Goal: Task Accomplishment & Management: Manage account settings

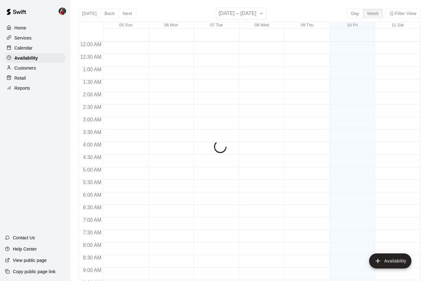
scroll to position [330, 0]
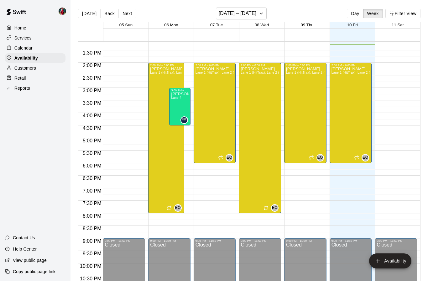
click at [27, 49] on p "Calendar" at bounding box center [23, 48] width 18 height 6
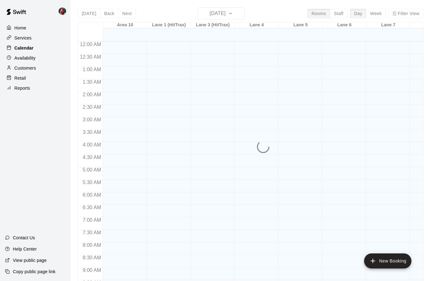
scroll to position [311, 0]
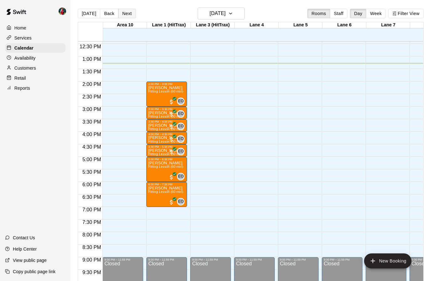
click at [129, 13] on button "Next" at bounding box center [127, 13] width 18 height 9
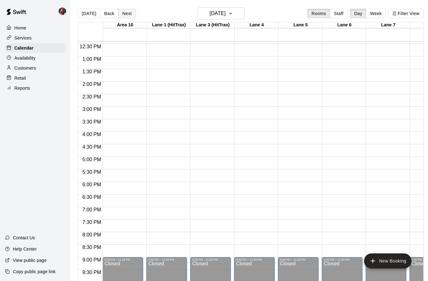
click at [128, 13] on button "Next" at bounding box center [127, 13] width 18 height 9
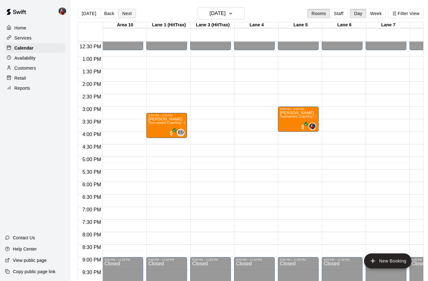
click at [128, 13] on button "Next" at bounding box center [127, 13] width 18 height 9
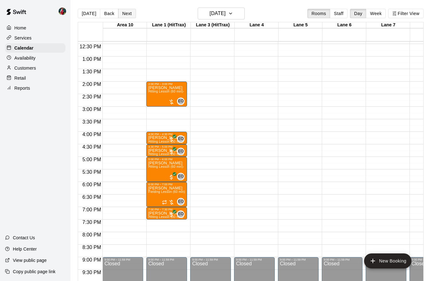
click at [127, 16] on button "Next" at bounding box center [127, 13] width 18 height 9
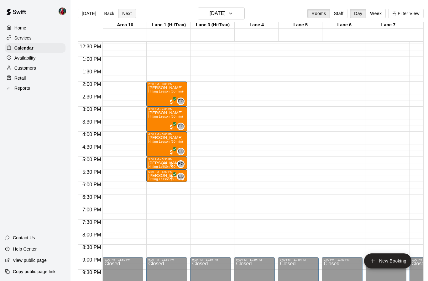
click at [124, 16] on button "Next" at bounding box center [127, 13] width 18 height 9
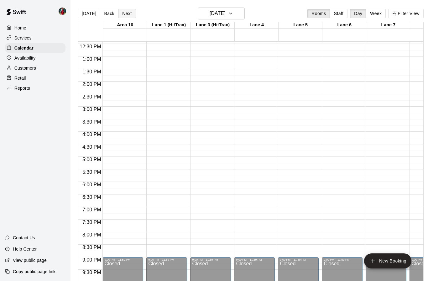
click at [127, 17] on button "Next" at bounding box center [127, 13] width 18 height 9
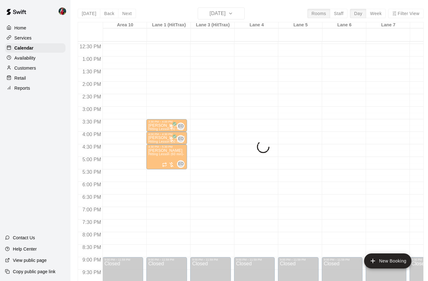
click at [108, 13] on div "Today Back Next Thursday Oct 16 Rooms Staff Day Week Filter View Area 10 16 Thu…" at bounding box center [251, 148] width 346 height 281
click at [102, 14] on div "Today Back Next Thursday Oct 16 Rooms Staff Day Week Filter View Area 10 16 Thu…" at bounding box center [251, 148] width 346 height 281
click at [24, 57] on p "Availability" at bounding box center [24, 58] width 21 height 6
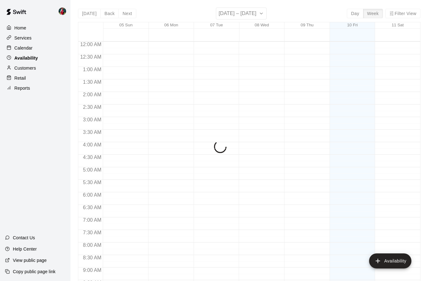
scroll to position [330, 0]
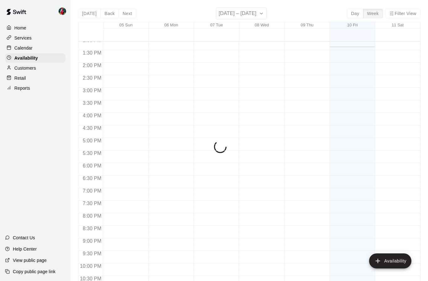
click at [25, 48] on p "Calendar" at bounding box center [23, 48] width 18 height 6
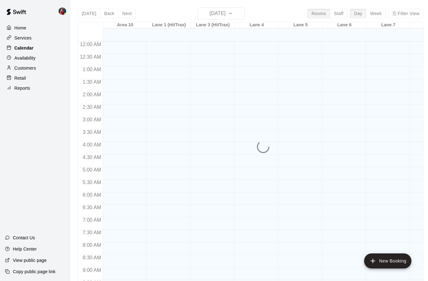
scroll to position [311, 0]
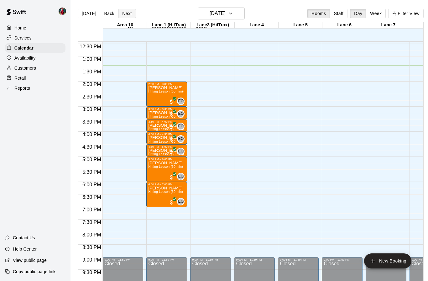
click at [123, 13] on button "Next" at bounding box center [127, 13] width 18 height 9
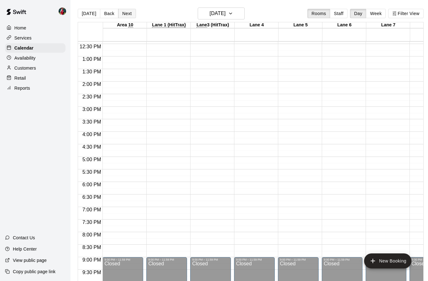
click at [122, 17] on button "Next" at bounding box center [127, 13] width 18 height 9
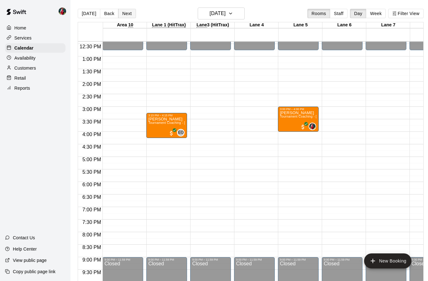
click at [122, 15] on button "Next" at bounding box center [127, 13] width 18 height 9
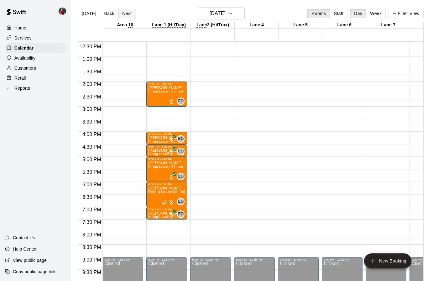
click at [123, 16] on button "Next" at bounding box center [127, 13] width 18 height 9
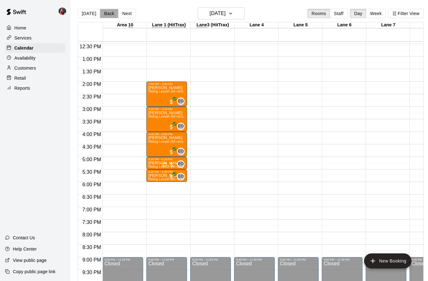
click at [108, 17] on button "Back" at bounding box center [109, 13] width 18 height 9
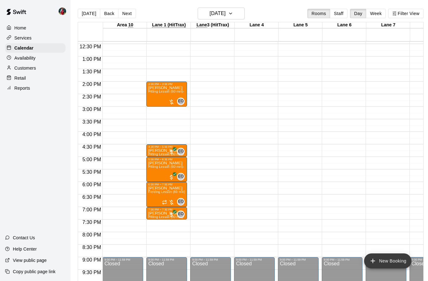
click at [371, 262] on icon "add" at bounding box center [373, 261] width 8 height 8
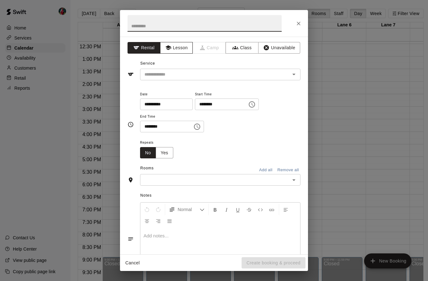
click at [179, 46] on button "Lesson" at bounding box center [176, 48] width 33 height 12
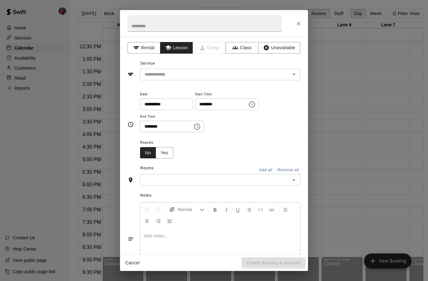
click at [294, 72] on icon "Open" at bounding box center [294, 74] width 8 height 8
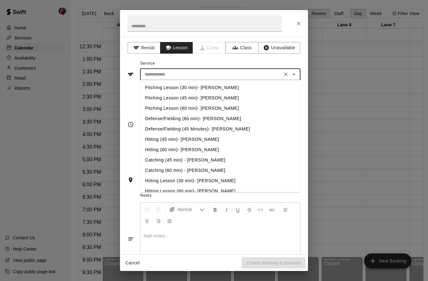
click at [193, 108] on li "Pitching Lesson (60 min)- [PERSON_NAME]" at bounding box center [220, 108] width 160 height 10
type input "**********"
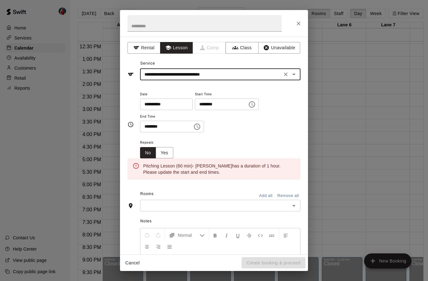
click at [248, 103] on icon "Choose time, selected time is 1:00 PM" at bounding box center [252, 105] width 8 height 8
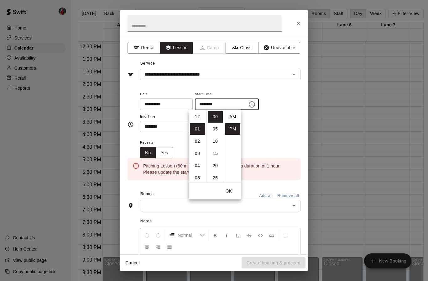
scroll to position [11, 0]
click at [198, 142] on li "03" at bounding box center [197, 141] width 15 height 12
type input "********"
click at [233, 193] on button "OK" at bounding box center [229, 191] width 20 height 12
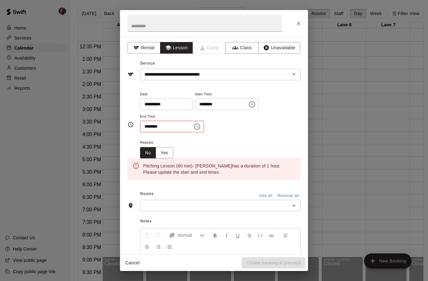
click at [193, 126] on icon "Choose time, selected time is 1:30 PM" at bounding box center [197, 127] width 8 height 8
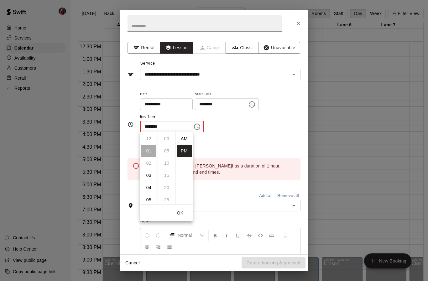
scroll to position [11, 0]
click at [149, 176] on li "04" at bounding box center [148, 175] width 15 height 12
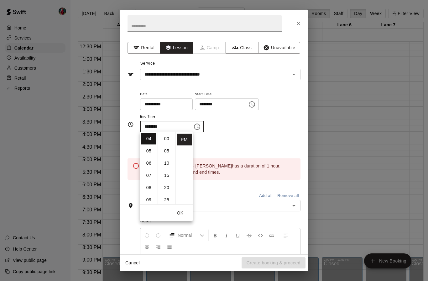
scroll to position [0, 0]
click at [168, 142] on li "00" at bounding box center [166, 139] width 15 height 12
type input "********"
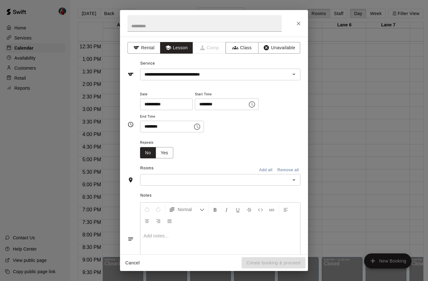
click at [122, 3] on div "**********" at bounding box center [214, 140] width 428 height 281
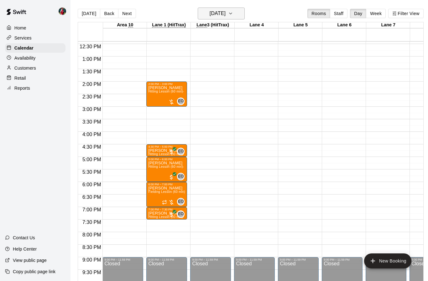
click at [233, 15] on icon "button" at bounding box center [230, 14] width 5 height 8
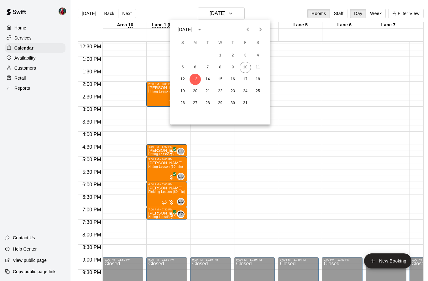
click at [208, 44] on span "T" at bounding box center [207, 43] width 11 height 13
click at [206, 78] on button "14" at bounding box center [207, 79] width 11 height 11
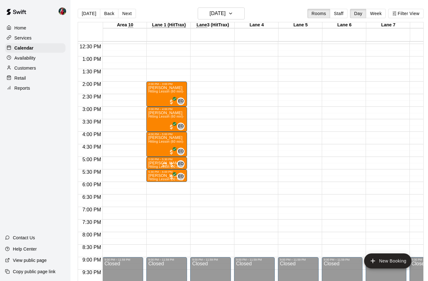
click at [29, 58] on p "Availability" at bounding box center [24, 58] width 21 height 6
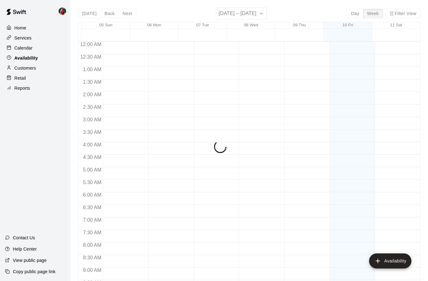
scroll to position [330, 0]
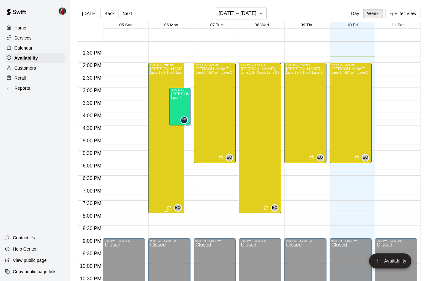
click at [184, 138] on div "2:00 PM – 8:00 PM Eric Opelski Lane 1 (HitTrax), Lane 2 (HitTrax), Lane 3 (HitT…" at bounding box center [166, 138] width 36 height 150
click at [155, 68] on icon "edit" at bounding box center [155, 69] width 8 height 8
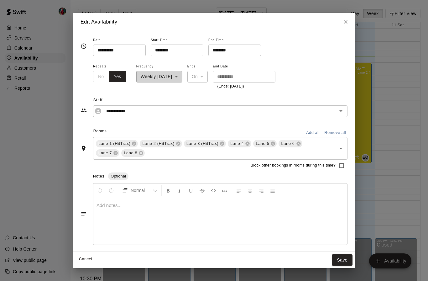
click at [159, 49] on input "********" at bounding box center [175, 50] width 48 height 12
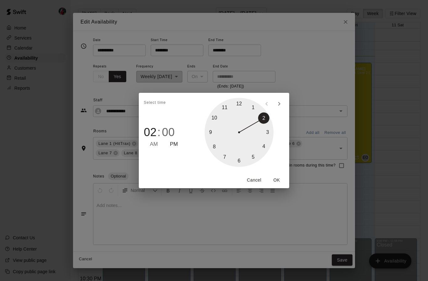
type input "********"
click at [176, 145] on span "PM" at bounding box center [174, 144] width 8 height 8
click at [277, 181] on button "OK" at bounding box center [277, 180] width 20 height 12
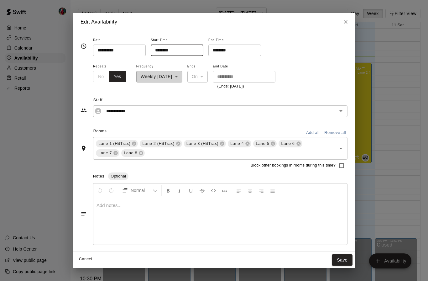
click at [98, 76] on div "No Yes" at bounding box center [109, 77] width 33 height 12
click at [99, 77] on div "No Yes" at bounding box center [109, 77] width 33 height 12
click at [182, 77] on div "**********" at bounding box center [159, 75] width 46 height 27
click at [182, 75] on div "**********" at bounding box center [159, 75] width 46 height 27
click at [162, 10] on div "**********" at bounding box center [214, 140] width 428 height 281
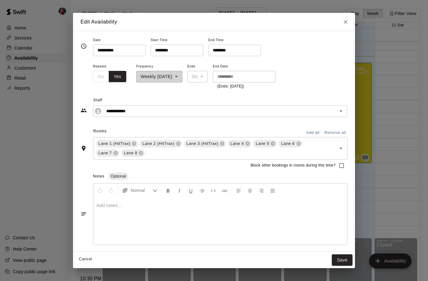
type input "**********"
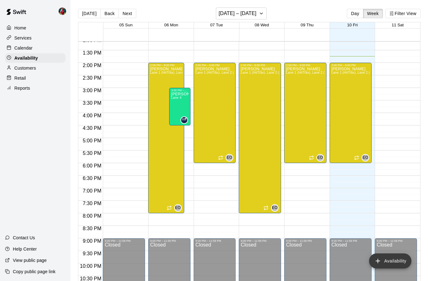
click at [380, 263] on icon "add" at bounding box center [378, 261] width 8 height 8
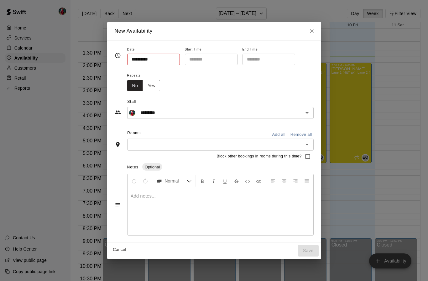
type input "**********"
type input "********"
click at [194, 61] on input "********" at bounding box center [209, 60] width 48 height 12
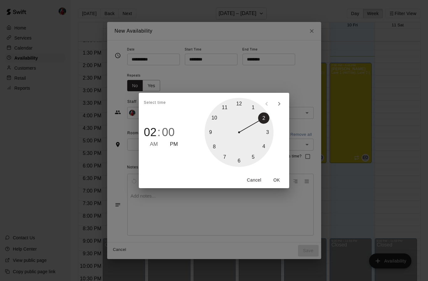
type input "********"
click at [279, 176] on button "OK" at bounding box center [277, 180] width 20 height 12
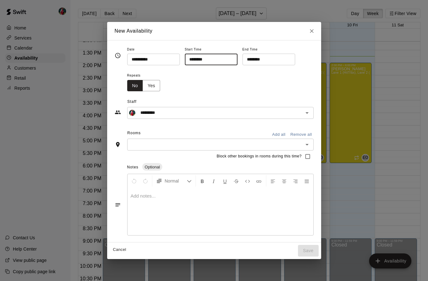
click at [248, 63] on input "********" at bounding box center [266, 60] width 48 height 12
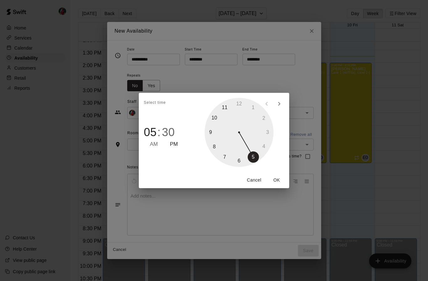
click at [257, 164] on div at bounding box center [239, 132] width 69 height 69
click at [289, 75] on div "Select time 05 : 01 AM PM 05 10 15 20 25 30 35 40 45 50 55 00 Cancel OK" at bounding box center [214, 140] width 428 height 281
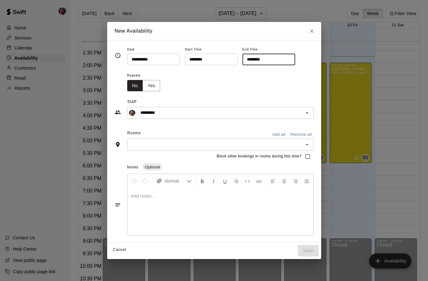
click at [242, 60] on input "********" at bounding box center [266, 60] width 48 height 12
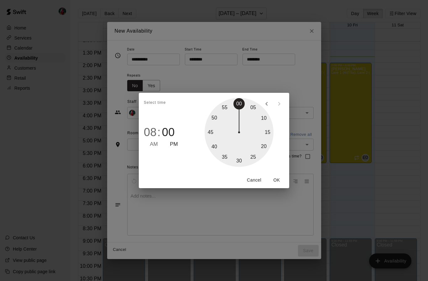
click at [243, 104] on div at bounding box center [239, 132] width 69 height 69
click at [243, 102] on div at bounding box center [239, 132] width 69 height 69
click at [242, 105] on div at bounding box center [239, 132] width 69 height 69
type input "********"
click at [278, 180] on button "OK" at bounding box center [277, 180] width 20 height 12
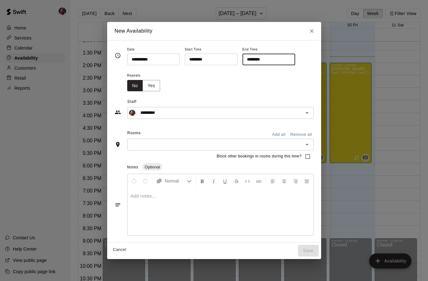
click at [307, 142] on icon "Open" at bounding box center [307, 145] width 8 height 8
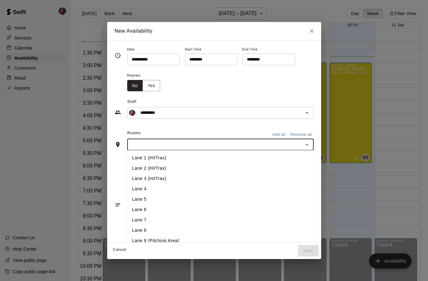
click at [281, 135] on button "Add all" at bounding box center [279, 135] width 20 height 10
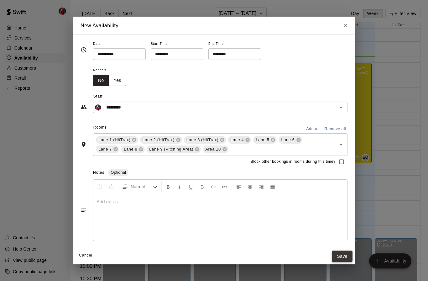
click at [341, 253] on button "Save" at bounding box center [342, 256] width 21 height 12
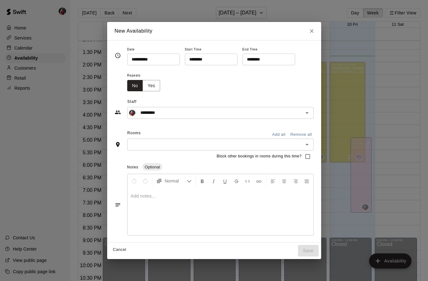
click at [408, 153] on div "**********" at bounding box center [214, 140] width 428 height 281
type input "**********"
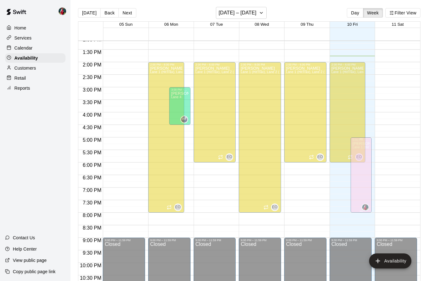
click at [362, 182] on div "Kyle Bunn Lane 1 (HitTrax), Lane 2 (HitTrax), Lane 3 (HitTrax), Lane 4, Lane 5,…" at bounding box center [360, 281] width 17 height 281
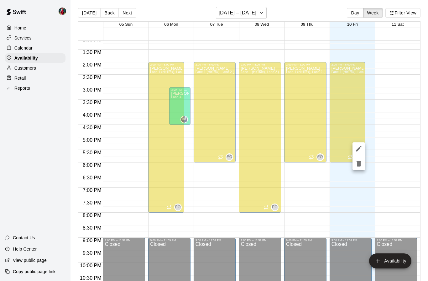
click at [361, 164] on icon "delete" at bounding box center [359, 164] width 8 height 8
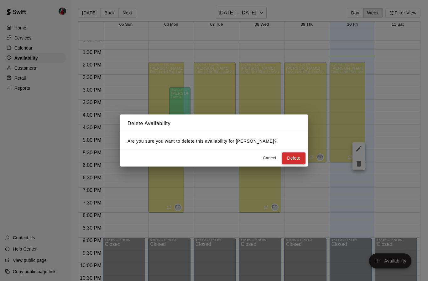
click at [294, 158] on button "Delete" at bounding box center [293, 158] width 23 height 12
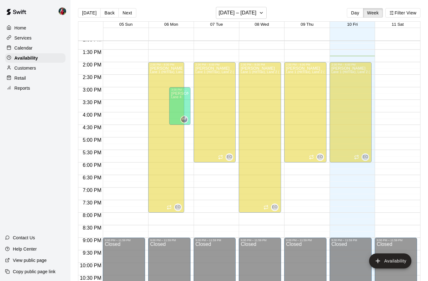
click at [191, 143] on div at bounding box center [170, 140] width 45 height 6
click at [175, 32] on div at bounding box center [261, 31] width 317 height 6
click at [414, 115] on div "12:00 AM – 9:00 AM Closed 9:00 PM – 11:59 PM Closed" at bounding box center [396, 11] width 42 height 601
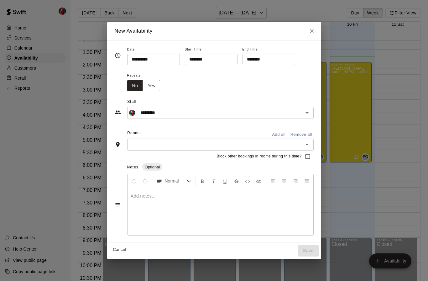
click at [24, 46] on div "**********" at bounding box center [214, 140] width 428 height 281
type input "**********"
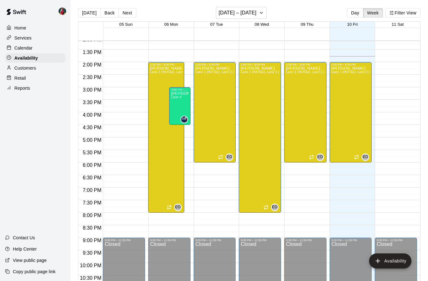
click at [174, 37] on div at bounding box center [261, 37] width 317 height 6
click at [165, 21] on div "Today Back Next October 05 – 11 Day Week Filter View" at bounding box center [249, 14] width 342 height 14
click at [184, 144] on div "2:00 PM – 8:00 PM Eric Opelski Lane 1 (HitTrax), Lane 2 (HitTrax), Lane 3 (HitT…" at bounding box center [166, 137] width 36 height 150
click at [187, 130] on div at bounding box center [214, 140] width 428 height 281
click at [169, 56] on div "12:00 AM – 9:00 AM Closed 2:00 PM – 8:00 PM Eric Opelski Lane 1 (HitTrax), Lane…" at bounding box center [169, 11] width 42 height 601
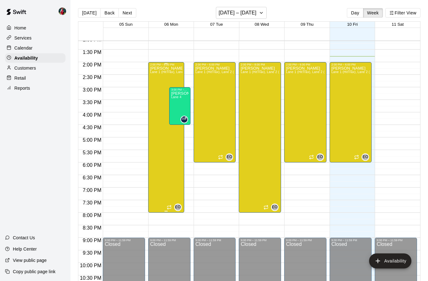
click at [184, 130] on div "2:00 PM – 8:00 PM Eric Opelski Lane 1 (HitTrax), Lane 2 (HitTrax), Lane 3 (HitT…" at bounding box center [166, 137] width 36 height 150
click at [164, 220] on div at bounding box center [214, 140] width 428 height 281
click at [165, 224] on div "12:00 AM – 9:00 AM Closed 2:00 PM – 8:00 PM Eric Opelski Lane 1 (HitTrax), Lane…" at bounding box center [169, 11] width 42 height 601
click at [378, 261] on icon "add" at bounding box center [378, 260] width 4 height 4
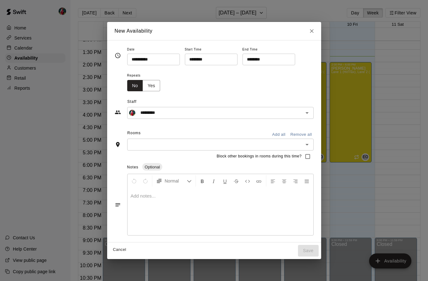
click at [144, 61] on input "**********" at bounding box center [151, 60] width 48 height 12
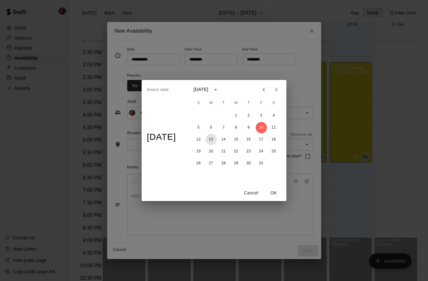
click at [211, 141] on button "13" at bounding box center [210, 139] width 11 height 11
type input "**********"
click at [279, 195] on button "OK" at bounding box center [274, 193] width 20 height 12
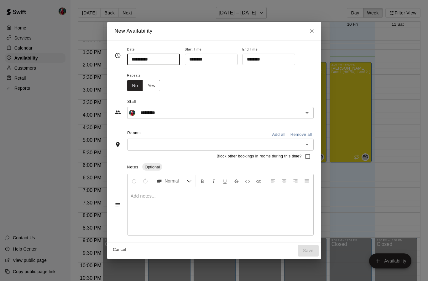
click at [196, 61] on input "********" at bounding box center [209, 60] width 48 height 12
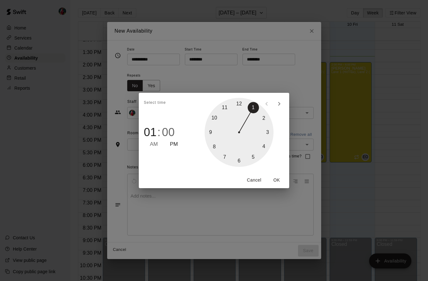
click at [252, 157] on div at bounding box center [239, 132] width 69 height 69
type input "********"
click at [278, 181] on button "OK" at bounding box center [277, 180] width 20 height 12
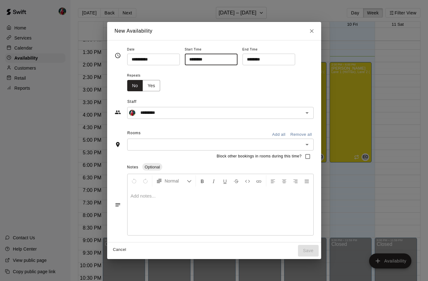
click at [244, 58] on input "********" at bounding box center [266, 60] width 48 height 12
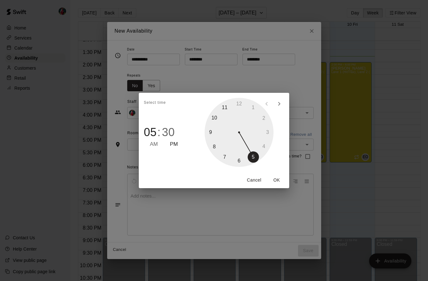
click at [216, 150] on div at bounding box center [239, 132] width 69 height 69
click at [239, 107] on div at bounding box center [239, 132] width 69 height 69
type input "********"
click at [278, 177] on button "OK" at bounding box center [277, 180] width 20 height 12
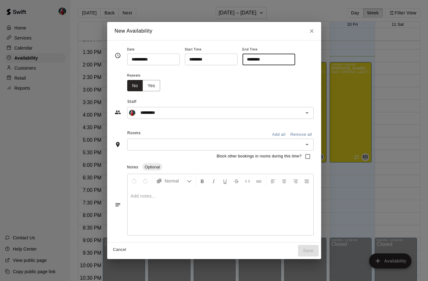
click at [277, 134] on button "Add all" at bounding box center [279, 135] width 20 height 10
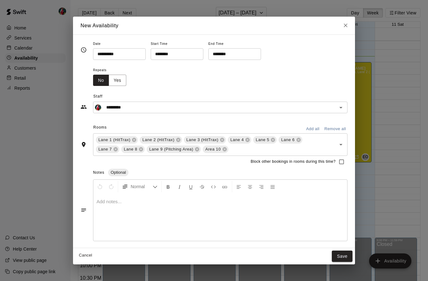
click at [337, 129] on button "Remove all" at bounding box center [335, 129] width 25 height 10
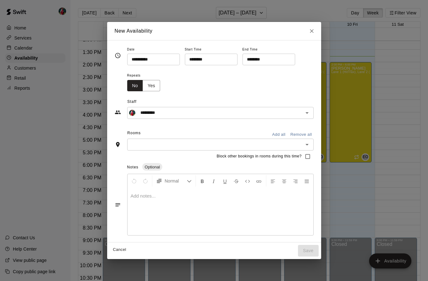
click at [304, 142] on icon "Open" at bounding box center [307, 145] width 8 height 8
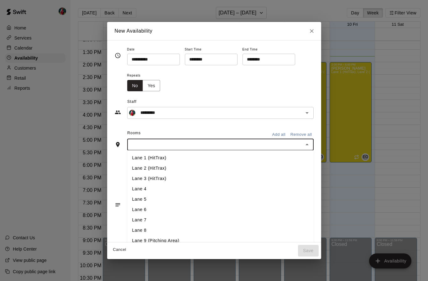
click at [169, 238] on li "Lane 9 (Pitching Area)" at bounding box center [220, 240] width 186 height 10
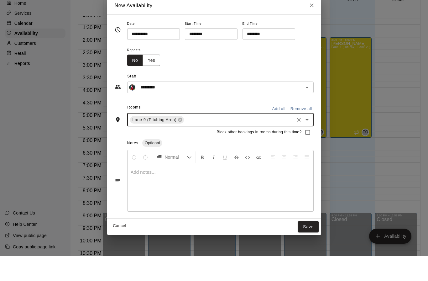
scroll to position [36, 0]
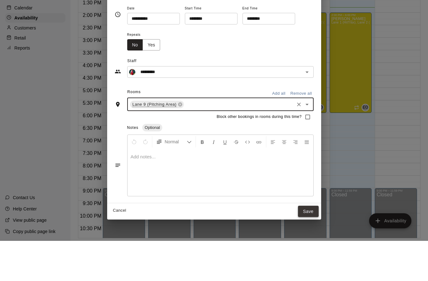
click at [309, 246] on button "Save" at bounding box center [308, 252] width 21 height 12
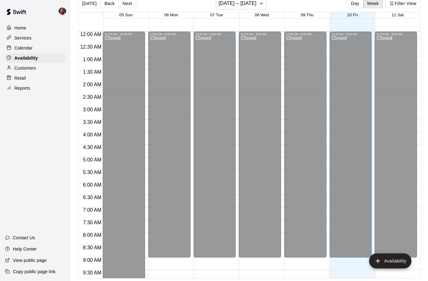
scroll to position [0, 0]
click at [29, 48] on p "Calendar" at bounding box center [23, 48] width 18 height 6
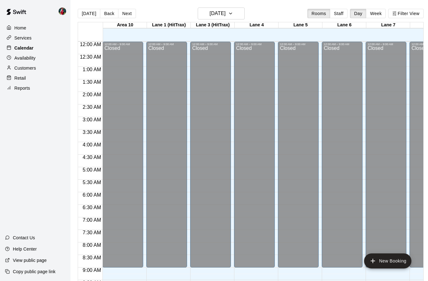
scroll to position [311, 0]
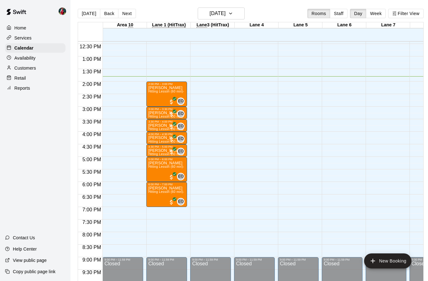
click at [26, 92] on div "Reports" at bounding box center [35, 87] width 60 height 9
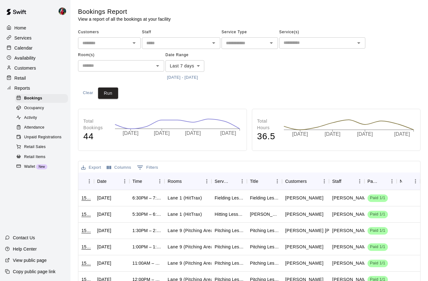
click at [28, 60] on p "Availability" at bounding box center [24, 58] width 21 height 6
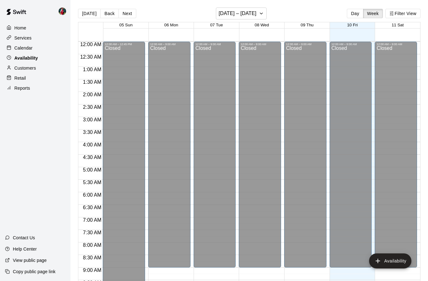
scroll to position [330, 0]
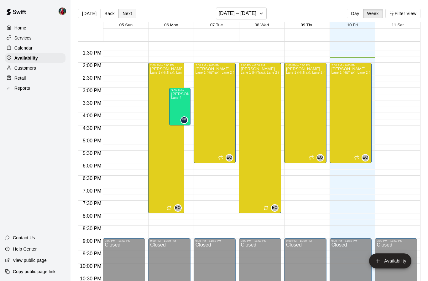
click at [126, 14] on button "Next" at bounding box center [127, 13] width 18 height 9
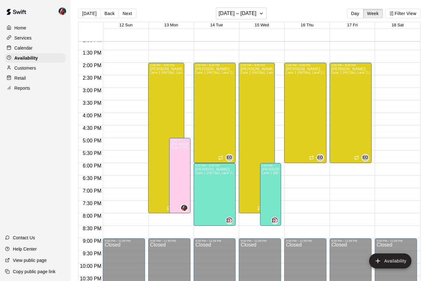
click at [32, 46] on p "Calendar" at bounding box center [23, 48] width 18 height 6
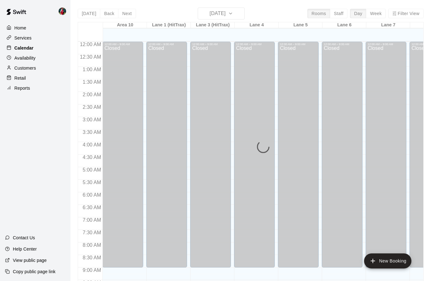
scroll to position [311, 0]
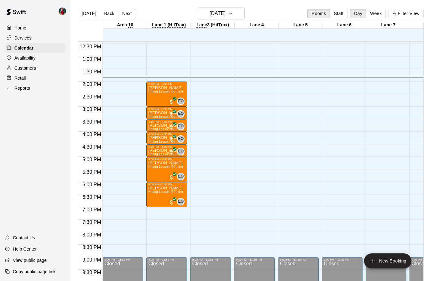
click at [23, 60] on p "Availability" at bounding box center [24, 58] width 21 height 6
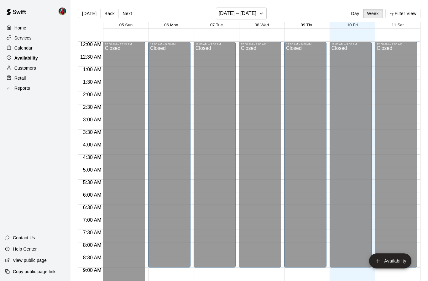
scroll to position [330, 0]
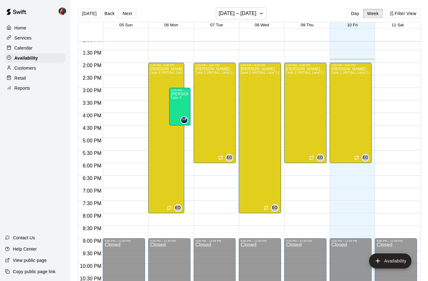
click at [25, 50] on p "Calendar" at bounding box center [23, 48] width 18 height 6
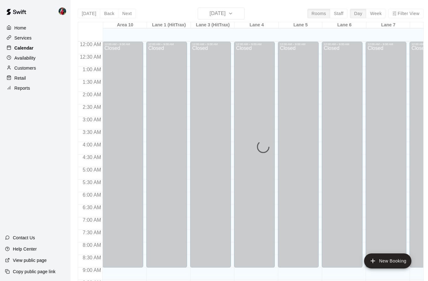
scroll to position [311, 0]
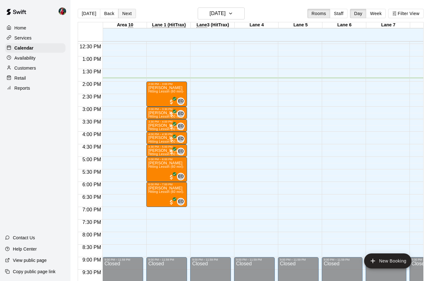
click at [129, 11] on button "Next" at bounding box center [127, 13] width 18 height 9
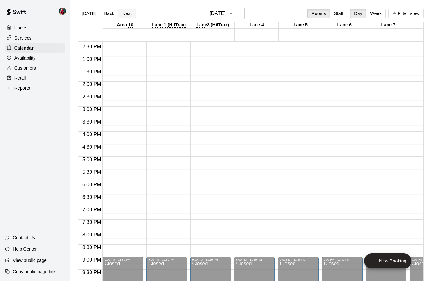
click at [125, 15] on button "Next" at bounding box center [127, 13] width 18 height 9
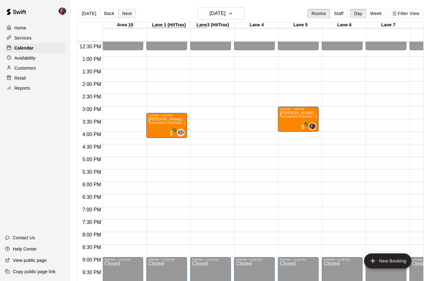
click at [127, 14] on button "Next" at bounding box center [127, 13] width 18 height 9
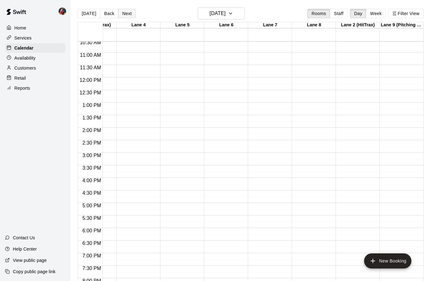
scroll to position [264, 118]
click at [392, 158] on div "12:00 AM – 9:00 AM Closed 9:00 PM – 11:59 PM Closed" at bounding box center [399, 77] width 41 height 601
click at [395, 159] on div "12:00 AM – 9:00 AM Closed 9:00 PM – 11:59 PM Closed" at bounding box center [399, 77] width 41 height 601
click at [373, 261] on icon "add" at bounding box center [373, 261] width 8 height 8
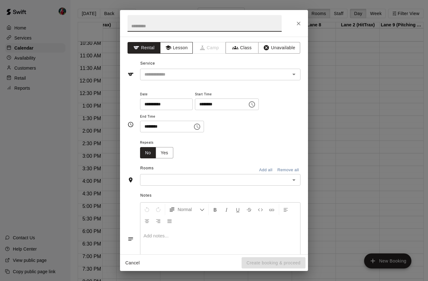
click at [178, 49] on button "Lesson" at bounding box center [176, 48] width 33 height 12
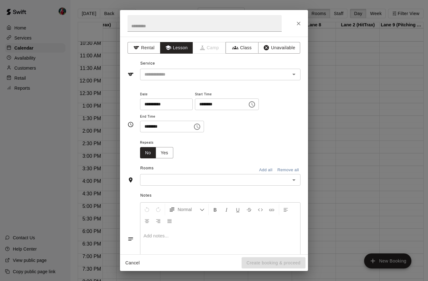
click at [249, 106] on icon "Choose time, selected time is 1:00 PM" at bounding box center [252, 104] width 6 height 6
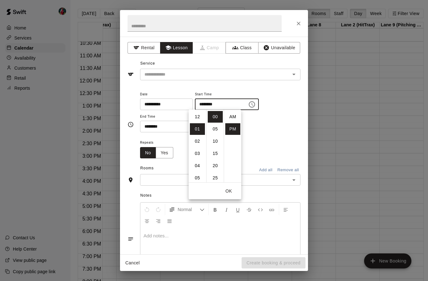
scroll to position [11, 0]
click at [196, 142] on li "03" at bounding box center [197, 141] width 15 height 12
type input "********"
click at [230, 190] on button "OK" at bounding box center [229, 191] width 20 height 12
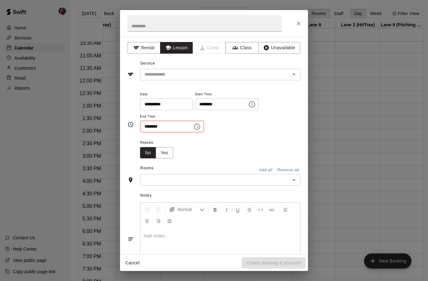
click at [179, 125] on input "********" at bounding box center [164, 127] width 48 height 12
click at [193, 127] on icon "Choose time, selected time is 1:30 PM" at bounding box center [197, 127] width 8 height 8
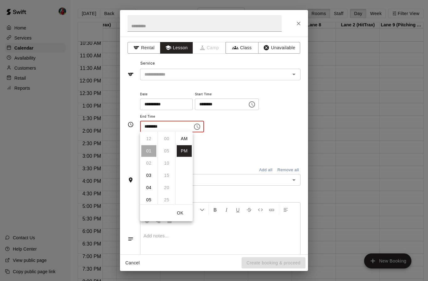
scroll to position [11, 0]
click at [148, 189] on li "05" at bounding box center [148, 188] width 15 height 12
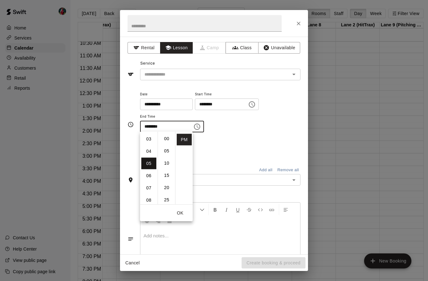
scroll to position [36, 0]
click at [150, 150] on li "04" at bounding box center [148, 151] width 15 height 12
click at [167, 138] on li "00" at bounding box center [166, 139] width 15 height 12
type input "********"
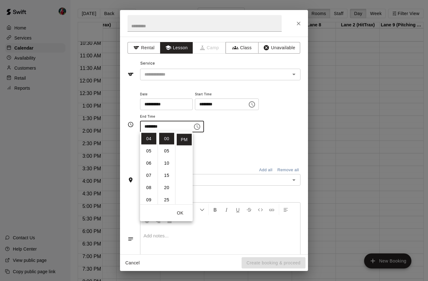
click at [182, 213] on button "OK" at bounding box center [180, 213] width 20 height 12
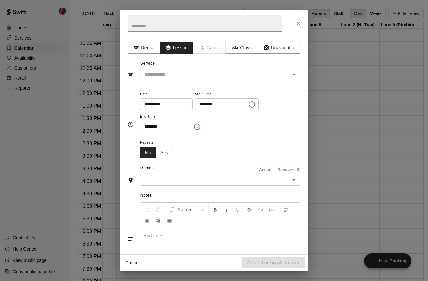
click at [291, 75] on icon "Open" at bounding box center [294, 74] width 8 height 8
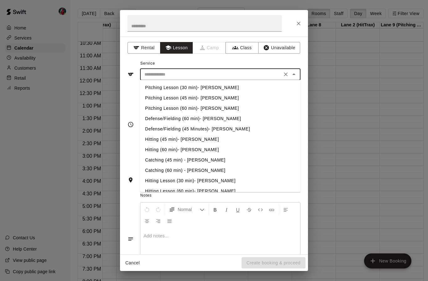
click at [193, 108] on li "Pitching Lesson (60 min)- [PERSON_NAME]" at bounding box center [220, 108] width 160 height 10
type input "**********"
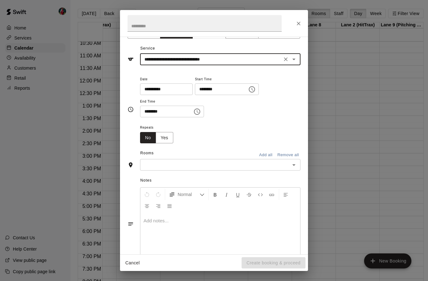
scroll to position [23, 0]
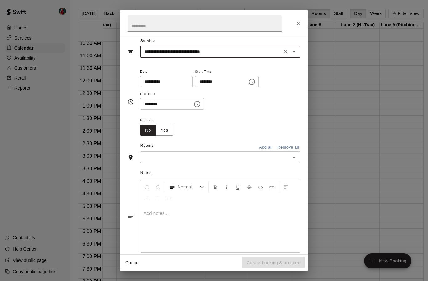
click at [293, 157] on icon "Open" at bounding box center [294, 157] width 8 height 8
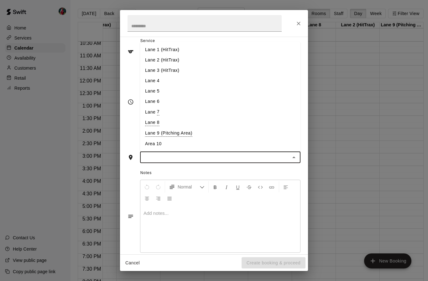
click at [184, 134] on li "Lane 9 (Pitching Area)" at bounding box center [220, 133] width 160 height 11
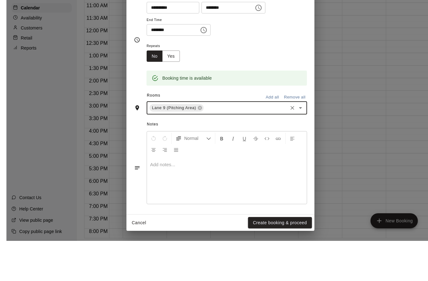
scroll to position [36, 0]
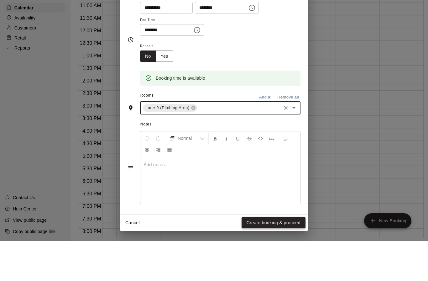
click at [275, 257] on button "Create booking & proceed" at bounding box center [273, 263] width 64 height 12
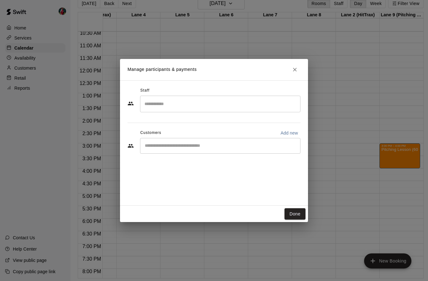
click at [223, 104] on input "Search staff" at bounding box center [220, 103] width 155 height 11
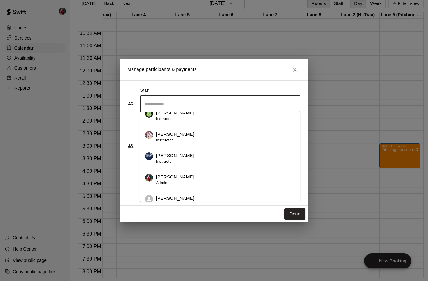
scroll to position [51, 0]
click at [178, 177] on div "[PERSON_NAME] Admin" at bounding box center [225, 180] width 139 height 12
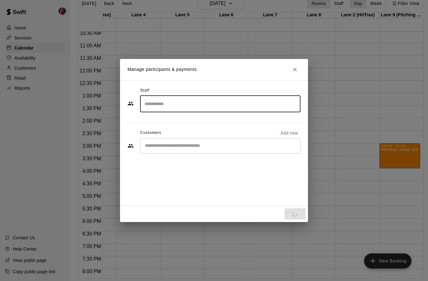
click at [223, 147] on input "Start typing to search customers..." at bounding box center [220, 146] width 155 height 6
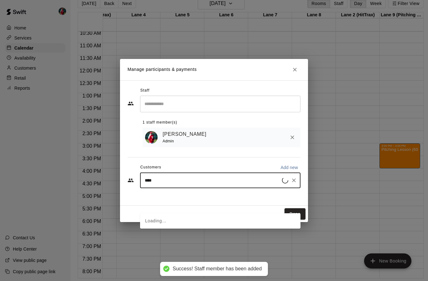
type input "*****"
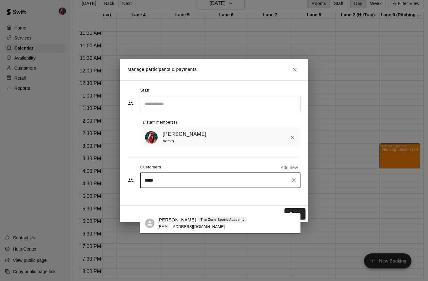
click at [171, 216] on div "Talan Webster The Zone Sports Academy carynwebster@websternmb.com" at bounding box center [202, 222] width 89 height 13
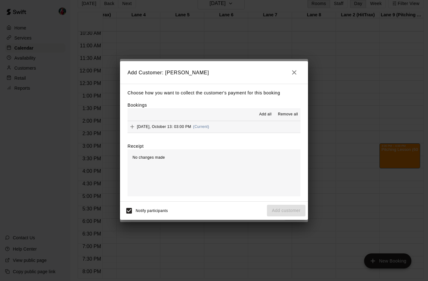
click at [265, 116] on span "Add all" at bounding box center [265, 114] width 13 height 6
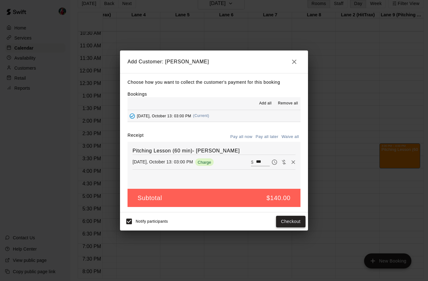
click at [293, 220] on button "Checkout" at bounding box center [290, 221] width 29 height 12
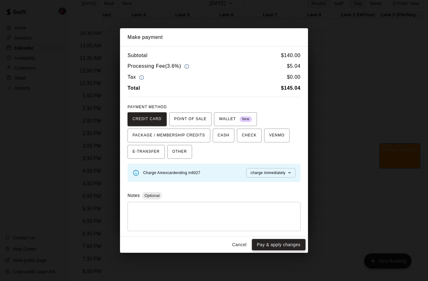
click at [279, 245] on button "Pay & apply changes" at bounding box center [279, 245] width 54 height 12
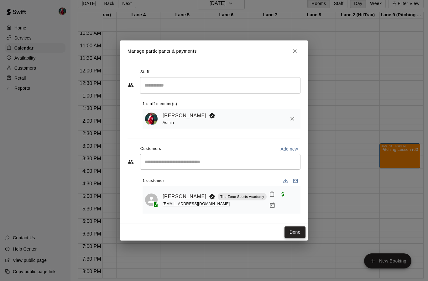
click at [296, 228] on button "Done" at bounding box center [294, 232] width 21 height 12
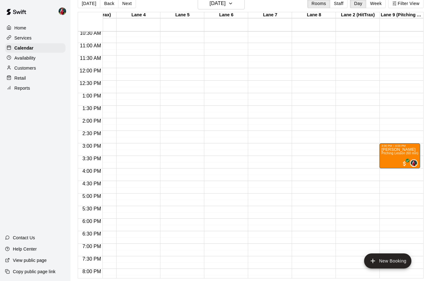
click at [395, 147] on div "12:00 AM – 9:00 AM Closed 3:00 PM – 4:00 PM Talan Webster Pitching Lesson (60 m…" at bounding box center [399, 67] width 41 height 601
click at [397, 150] on div "12:00 AM – 9:00 AM Closed 3:00 PM – 4:00 PM Talan Webster Pitching Lesson (60 m…" at bounding box center [399, 67] width 41 height 601
click at [378, 259] on button "New Booking" at bounding box center [387, 260] width 47 height 15
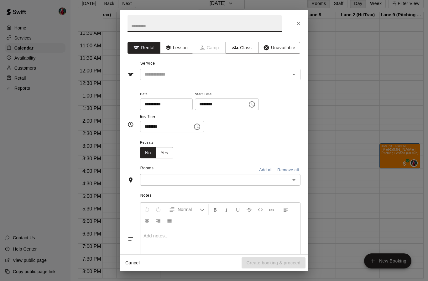
click at [201, 104] on input "********" at bounding box center [219, 104] width 48 height 12
click at [249, 106] on icon "Choose time, selected time is 1:00 PM" at bounding box center [252, 104] width 6 height 6
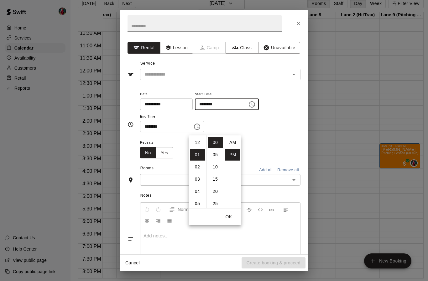
scroll to position [11, 0]
click at [198, 173] on li "04" at bounding box center [197, 179] width 15 height 12
type input "********"
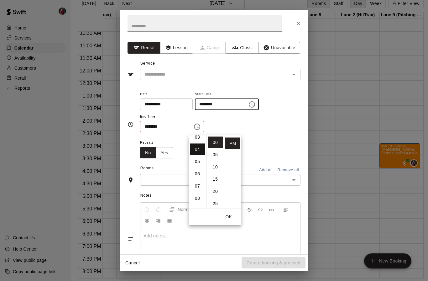
scroll to position [49, 0]
click at [170, 125] on input "********" at bounding box center [164, 127] width 48 height 12
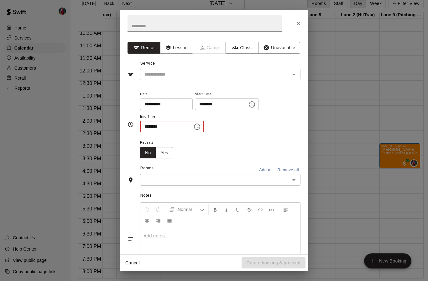
click at [194, 128] on icon "Choose time, selected time is 1:30 PM" at bounding box center [197, 126] width 6 height 6
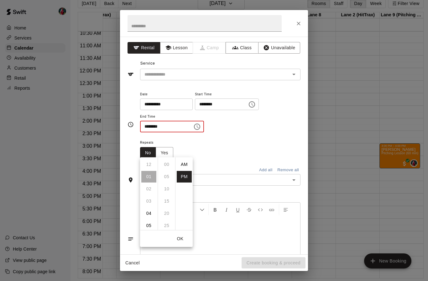
scroll to position [11, 0]
click at [150, 207] on li "05" at bounding box center [148, 213] width 15 height 12
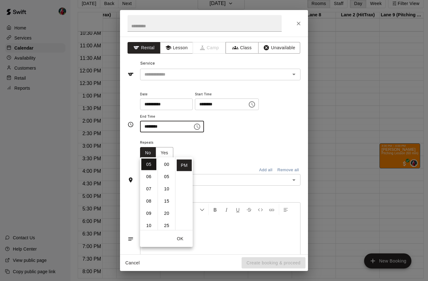
scroll to position [0, 0]
click at [170, 158] on li "00" at bounding box center [166, 164] width 15 height 12
type input "********"
click at [180, 233] on button "OK" at bounding box center [180, 239] width 20 height 12
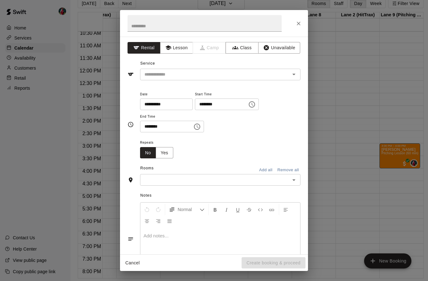
click at [292, 180] on icon "Open" at bounding box center [294, 180] width 8 height 8
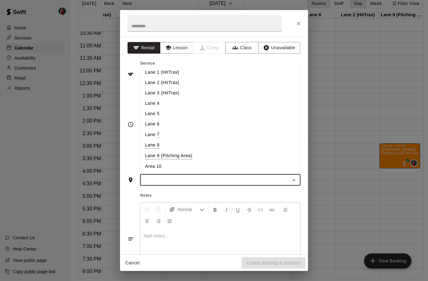
click at [178, 157] on li "Lane 9 (Pitching Area)" at bounding box center [220, 155] width 160 height 11
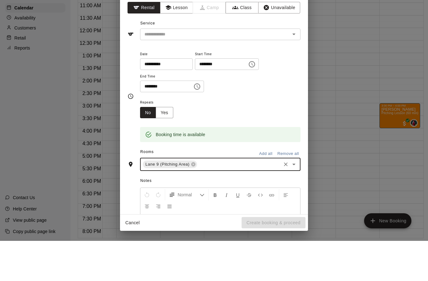
click at [292, 70] on icon "Open" at bounding box center [294, 74] width 8 height 8
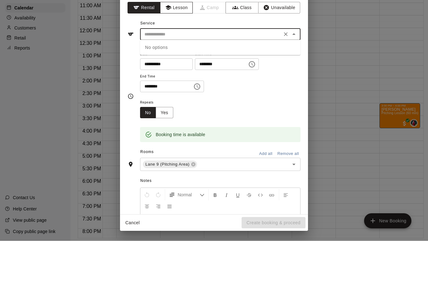
click at [179, 42] on button "Lesson" at bounding box center [176, 48] width 33 height 12
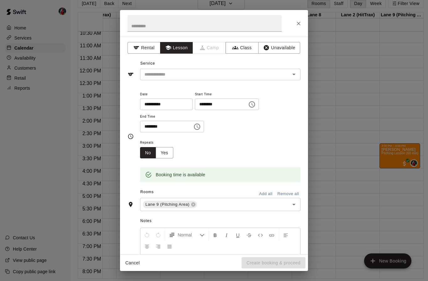
click at [293, 73] on icon "Open" at bounding box center [294, 74] width 8 height 8
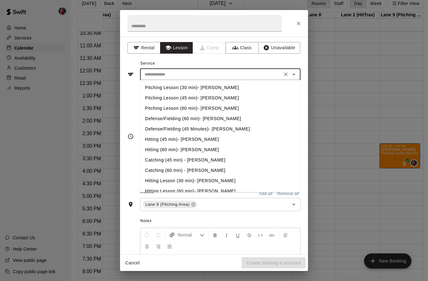
click at [174, 109] on li "Pitching Lesson (60 min)- [PERSON_NAME]" at bounding box center [220, 108] width 160 height 10
type input "**********"
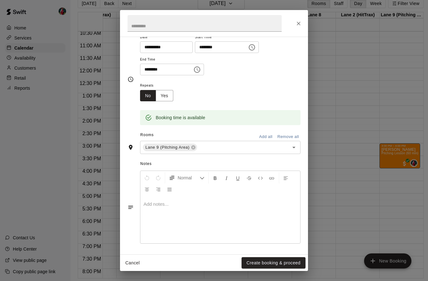
scroll to position [56, 0]
click at [274, 73] on div "**********" at bounding box center [220, 55] width 160 height 42
click at [269, 262] on button "Create booking & proceed" at bounding box center [273, 263] width 64 height 12
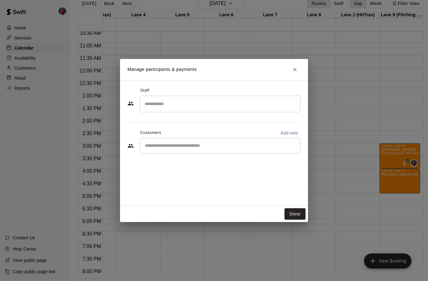
click at [260, 102] on input "Search staff" at bounding box center [220, 103] width 155 height 11
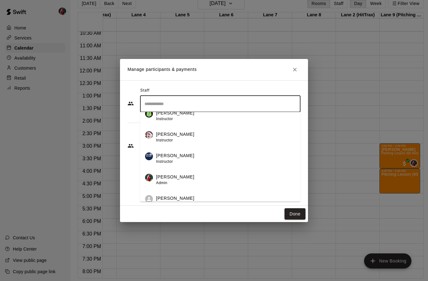
scroll to position [51, 0]
click at [184, 180] on div "[PERSON_NAME] Admin" at bounding box center [225, 180] width 139 height 12
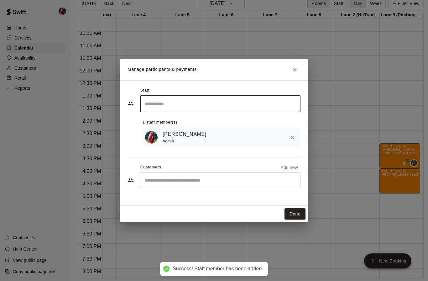
click at [228, 180] on input "Start typing to search customers..." at bounding box center [220, 180] width 155 height 6
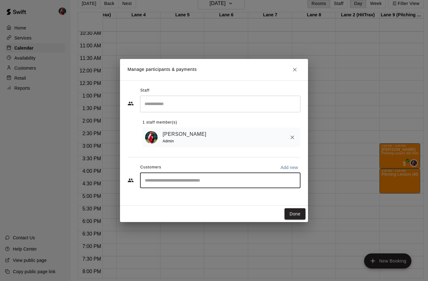
click at [220, 180] on input "Start typing to search customers..." at bounding box center [220, 180] width 155 height 6
click at [219, 182] on input "Start typing to search customers..." at bounding box center [220, 180] width 155 height 6
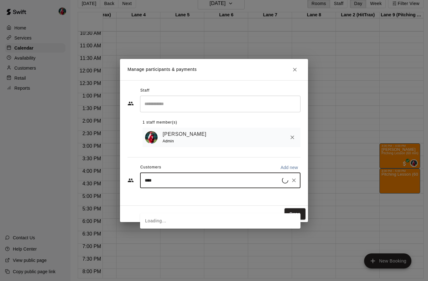
type input "*****"
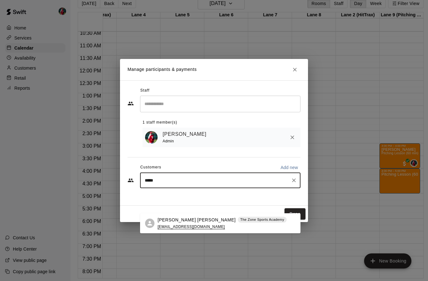
click at [156, 213] on div "Wells Payne The Zone Sports Academy christinaelizabethpayne@gmail.com" at bounding box center [220, 223] width 160 height 20
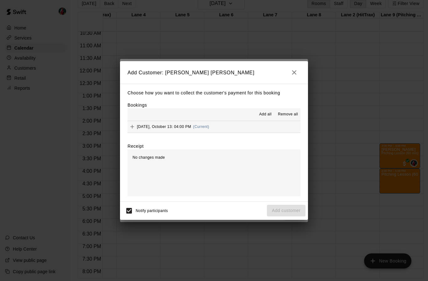
click at [267, 114] on span "Add all" at bounding box center [265, 114] width 13 height 6
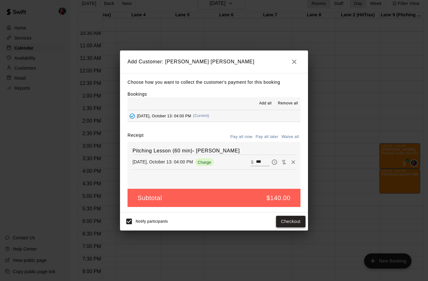
click at [291, 222] on button "Checkout" at bounding box center [290, 221] width 29 height 12
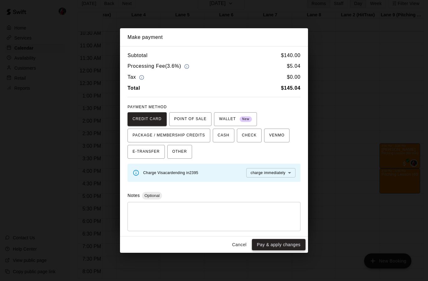
click at [268, 245] on button "Pay & apply changes" at bounding box center [279, 245] width 54 height 12
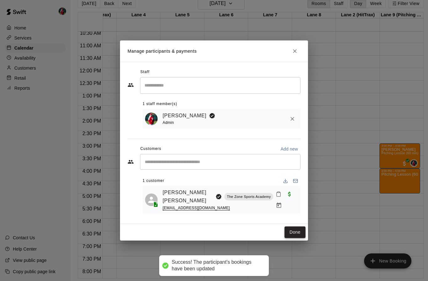
click at [293, 226] on button "Done" at bounding box center [294, 232] width 21 height 12
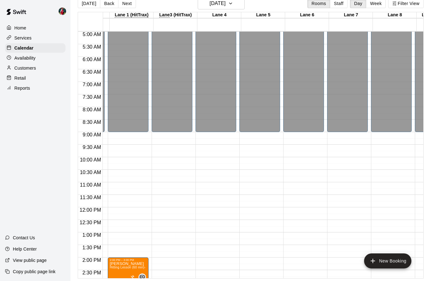
scroll to position [0, 68]
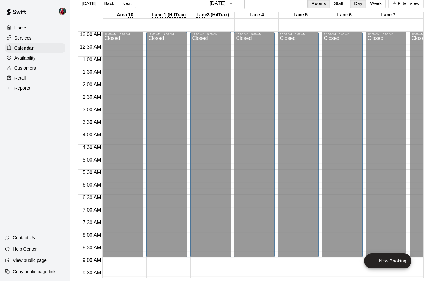
click at [34, 60] on p "Availability" at bounding box center [24, 58] width 21 height 6
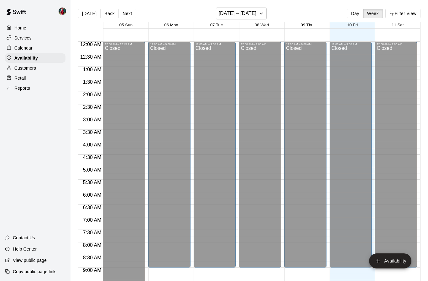
click at [29, 84] on div "Reports" at bounding box center [35, 87] width 60 height 9
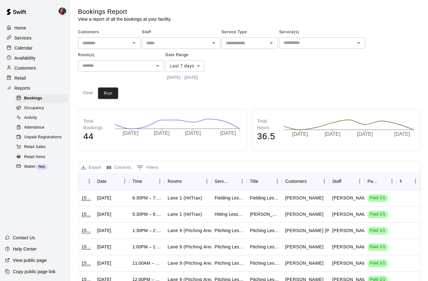
click at [29, 48] on p "Calendar" at bounding box center [23, 48] width 18 height 6
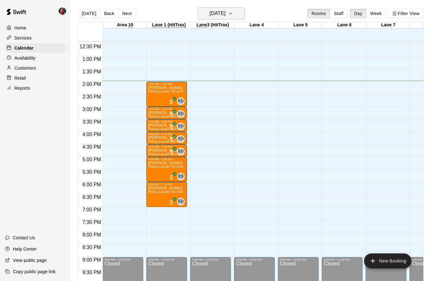
click at [233, 13] on icon "button" at bounding box center [230, 14] width 5 height 8
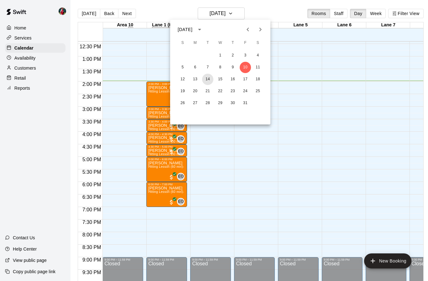
click at [211, 78] on button "14" at bounding box center [207, 79] width 11 height 11
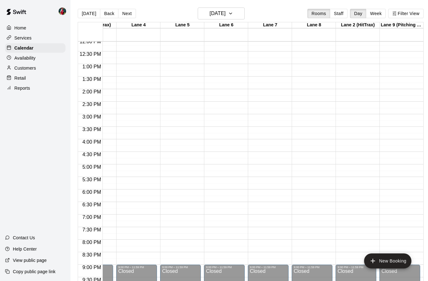
click at [397, 106] on div "12:00 AM – 9:00 AM Closed 9:00 PM – 11:59 PM Closed" at bounding box center [399, 38] width 41 height 601
click at [395, 104] on div "12:00 AM – 9:00 AM Closed 9:00 PM – 11:59 PM Closed" at bounding box center [399, 38] width 41 height 601
click at [379, 267] on button "New Booking" at bounding box center [387, 260] width 47 height 15
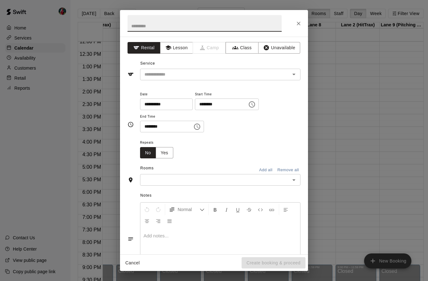
click at [379, 267] on div "**********" at bounding box center [214, 140] width 428 height 281
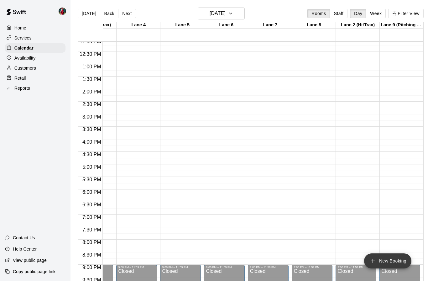
click at [376, 261] on icon "add" at bounding box center [373, 261] width 8 height 8
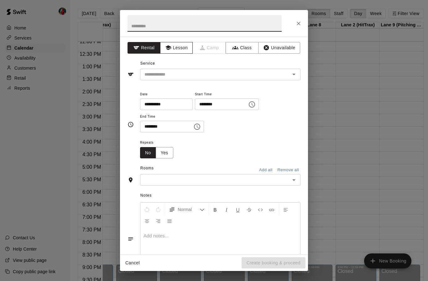
click at [179, 48] on button "Lesson" at bounding box center [176, 48] width 33 height 12
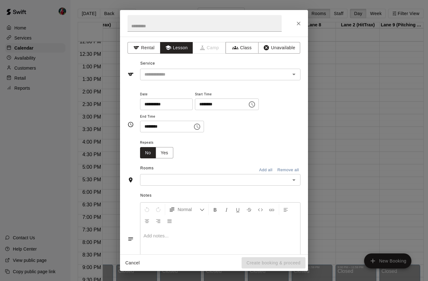
click at [292, 76] on icon "Open" at bounding box center [294, 74] width 8 height 8
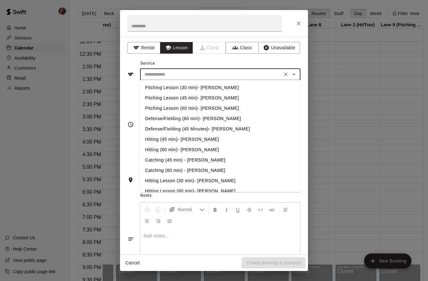
click at [191, 109] on li "Pitching Lesson (60 min)- [PERSON_NAME]" at bounding box center [220, 108] width 160 height 10
type input "**********"
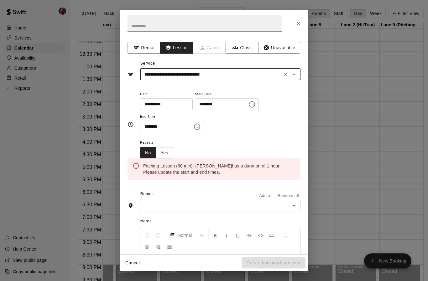
click at [252, 105] on icon "Choose time, selected time is 1:00 PM" at bounding box center [253, 104] width 2 height 3
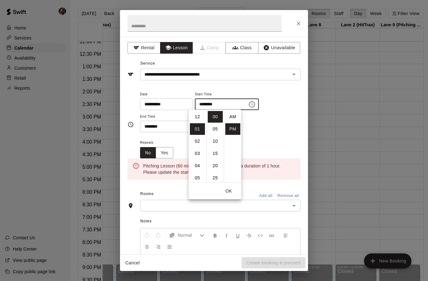
scroll to position [11, 0]
click at [198, 129] on li "02" at bounding box center [197, 129] width 15 height 12
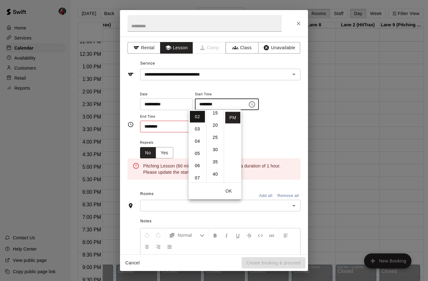
scroll to position [43, 0]
click at [216, 149] on li "30" at bounding box center [215, 147] width 15 height 12
type input "********"
click at [229, 190] on button "OK" at bounding box center [229, 191] width 20 height 12
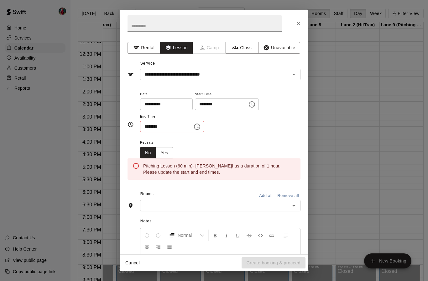
click at [154, 125] on input "********" at bounding box center [164, 127] width 48 height 12
click at [194, 127] on icon "Choose time, selected time is 1:30 PM" at bounding box center [197, 126] width 6 height 6
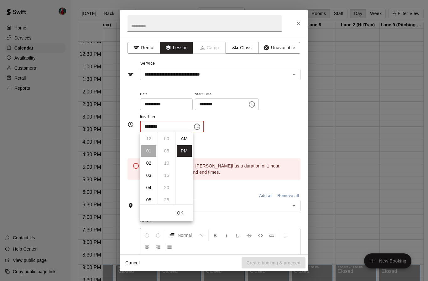
scroll to position [11, 0]
click at [152, 163] on li "03" at bounding box center [148, 163] width 15 height 12
type input "********"
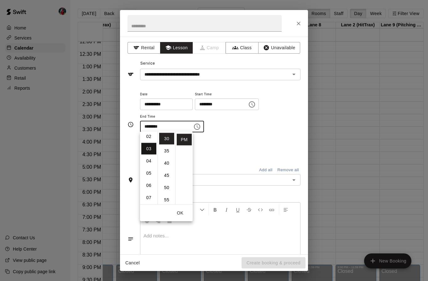
scroll to position [37, 0]
click at [184, 214] on button "OK" at bounding box center [180, 213] width 20 height 12
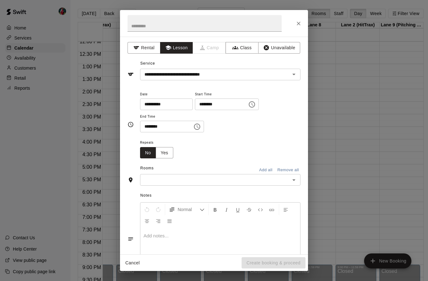
click at [267, 170] on button "Add all" at bounding box center [266, 170] width 20 height 10
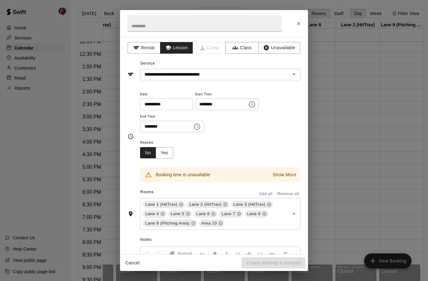
scroll to position [0, 0]
click at [290, 191] on button "Remove all" at bounding box center [288, 194] width 25 height 10
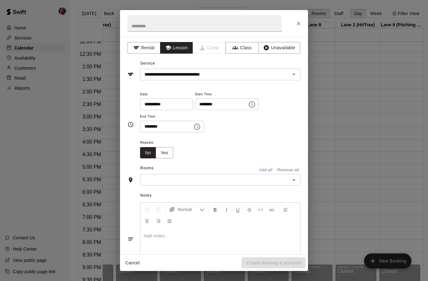
click at [294, 179] on icon "Open" at bounding box center [293, 180] width 3 height 2
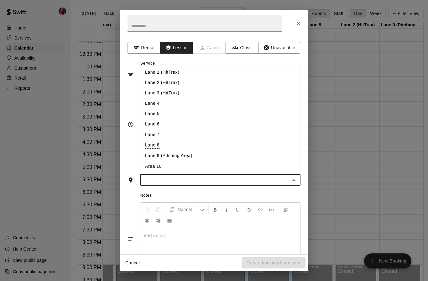
click at [177, 156] on li "Lane 9 (Pitching Area)" at bounding box center [220, 155] width 160 height 11
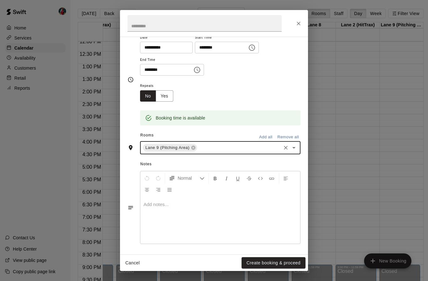
scroll to position [56, 0]
click at [279, 86] on div "Repeats No Yes" at bounding box center [220, 92] width 160 height 20
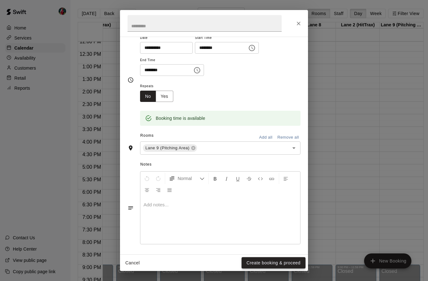
click at [276, 264] on button "Create booking & proceed" at bounding box center [273, 263] width 64 height 12
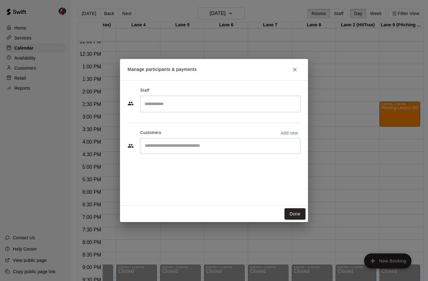
click at [240, 101] on input "Search staff" at bounding box center [220, 103] width 155 height 11
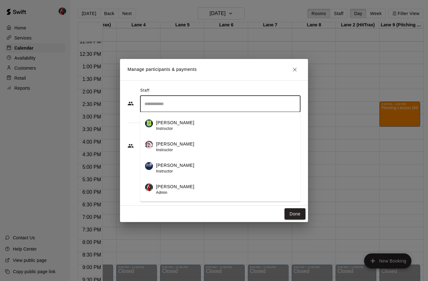
scroll to position [43, 0]
click at [177, 187] on p "[PERSON_NAME]" at bounding box center [175, 185] width 38 height 7
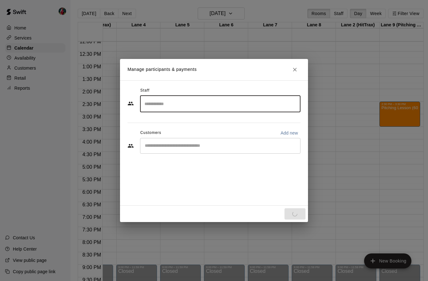
click at [219, 144] on input "Start typing to search customers..." at bounding box center [220, 146] width 155 height 6
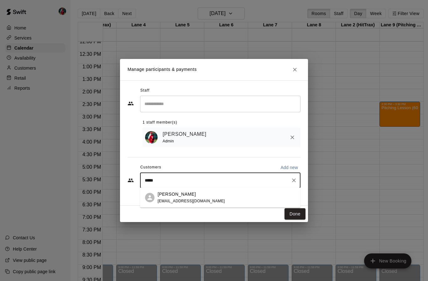
type input "******"
click at [165, 197] on div "Buford Temple bogantemple@gmail.com" at bounding box center [191, 197] width 67 height 13
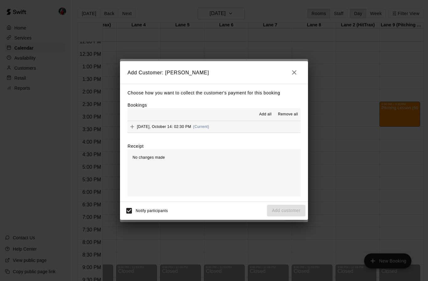
click at [264, 116] on span "Add all" at bounding box center [265, 114] width 13 height 6
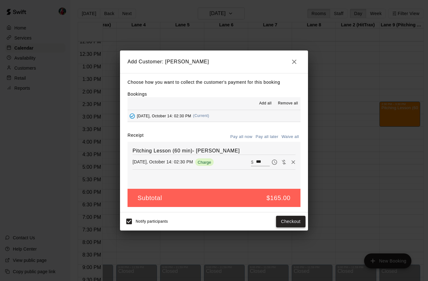
click at [293, 221] on button "Checkout" at bounding box center [290, 221] width 29 height 12
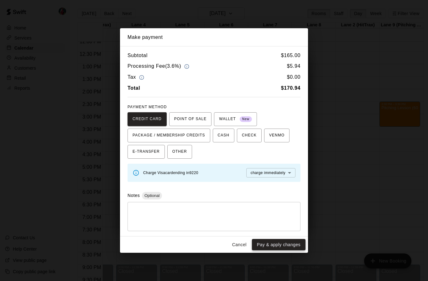
click at [284, 246] on button "Pay & apply changes" at bounding box center [279, 245] width 54 height 12
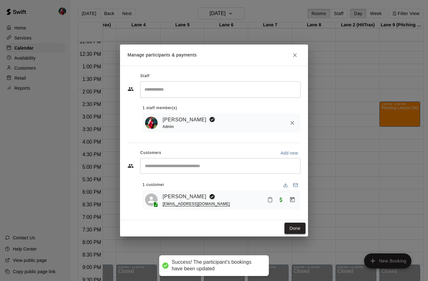
click at [295, 229] on button "Done" at bounding box center [294, 228] width 21 height 12
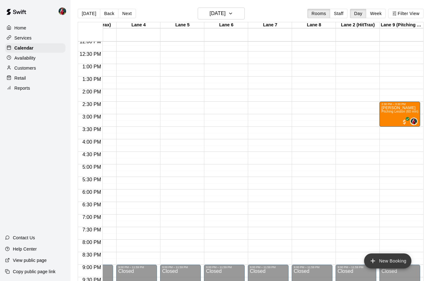
click at [379, 265] on button "New Booking" at bounding box center [387, 260] width 47 height 15
click at [375, 260] on icon "add" at bounding box center [373, 261] width 8 height 8
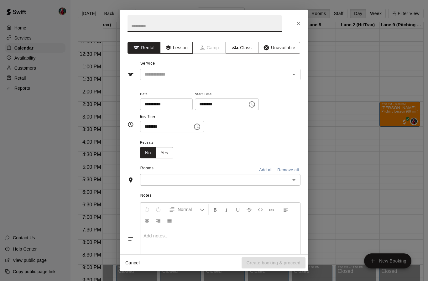
click at [178, 49] on button "Lesson" at bounding box center [176, 48] width 33 height 12
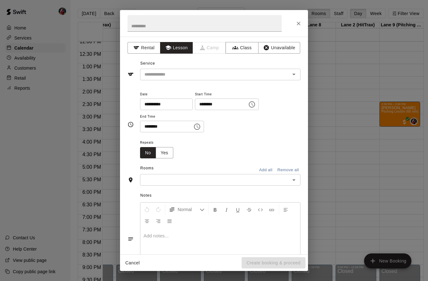
click at [294, 75] on icon "Open" at bounding box center [294, 74] width 8 height 8
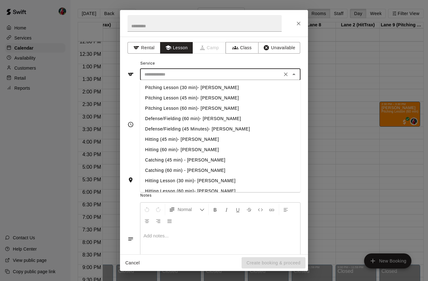
click at [206, 110] on li "Pitching Lesson (60 min)- [PERSON_NAME]" at bounding box center [220, 108] width 160 height 10
type input "**********"
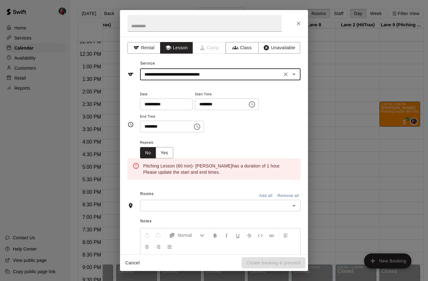
click at [248, 103] on icon "Choose time, selected time is 1:00 PM" at bounding box center [252, 105] width 8 height 8
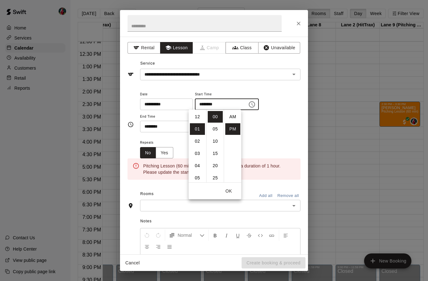
scroll to position [11, 0]
click at [197, 141] on li "03" at bounding box center [197, 141] width 15 height 12
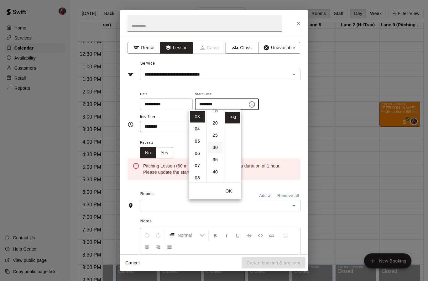
click at [215, 149] on li "30" at bounding box center [215, 148] width 15 height 12
type input "********"
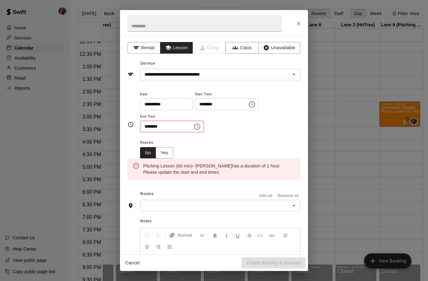
click at [266, 117] on div "**********" at bounding box center [220, 111] width 160 height 42
click at [193, 128] on icon "Choose time, selected time is 1:30 PM" at bounding box center [197, 127] width 8 height 8
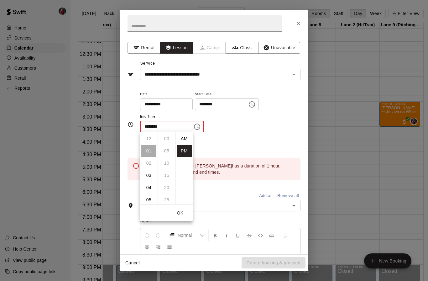
scroll to position [11, 0]
click at [150, 176] on li "04" at bounding box center [148, 175] width 15 height 12
type input "********"
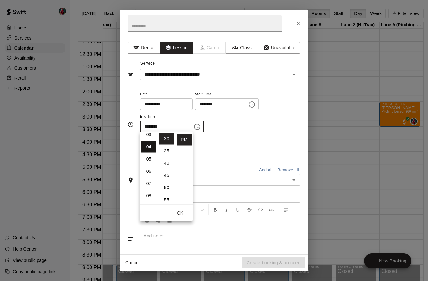
scroll to position [49, 0]
click at [182, 213] on button "OK" at bounding box center [180, 213] width 20 height 12
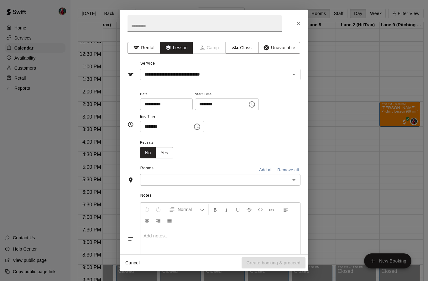
click at [293, 179] on icon "Open" at bounding box center [294, 180] width 8 height 8
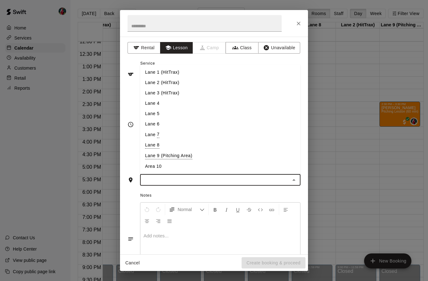
click at [179, 158] on li "Lane 9 (Pitching Area)" at bounding box center [220, 155] width 160 height 11
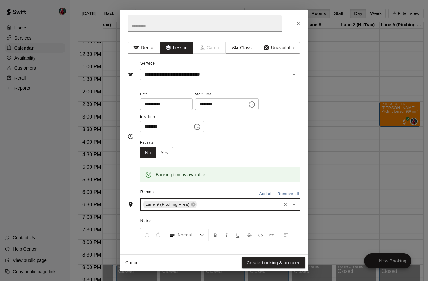
click at [281, 134] on div "**********" at bounding box center [220, 114] width 160 height 49
click at [275, 263] on button "Create booking & proceed" at bounding box center [273, 263] width 64 height 12
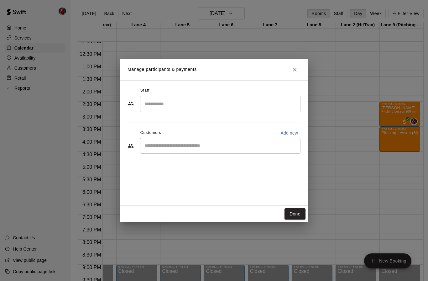
click at [213, 105] on input "Search staff" at bounding box center [220, 103] width 155 height 11
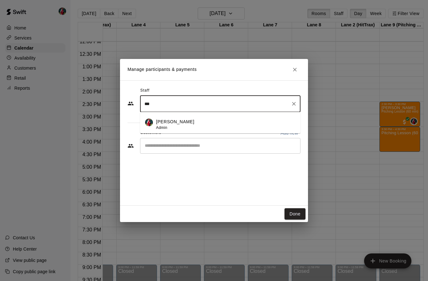
click at [192, 124] on div "[PERSON_NAME] Admin" at bounding box center [225, 124] width 139 height 12
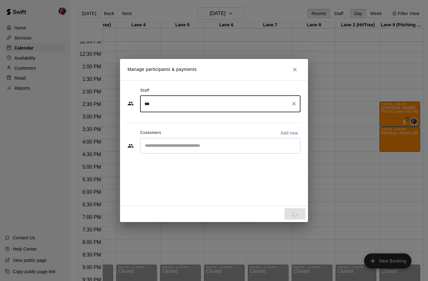
type input "***"
click at [209, 144] on input "Start typing to search customers..." at bounding box center [220, 146] width 155 height 6
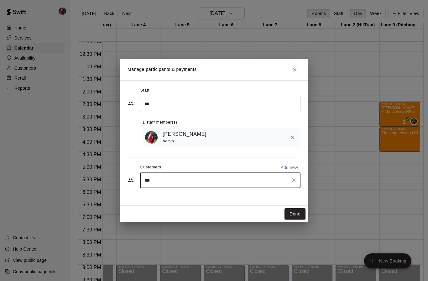
type input "****"
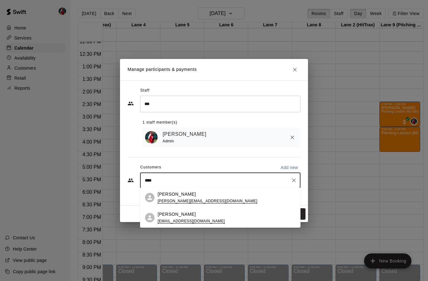
click at [186, 217] on div "Jett Riese ssjriese@gmail.com" at bounding box center [191, 217] width 67 height 13
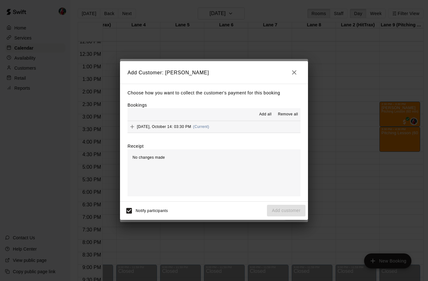
click at [267, 116] on span "Add all" at bounding box center [265, 114] width 13 height 6
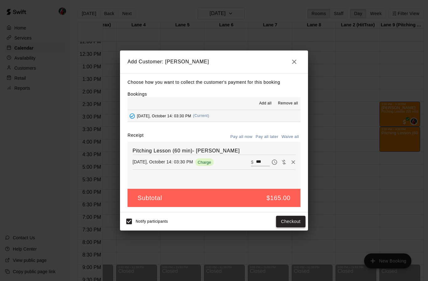
click at [292, 218] on button "Checkout" at bounding box center [290, 221] width 29 height 12
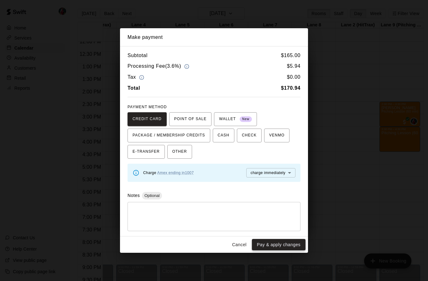
click at [281, 244] on button "Pay & apply changes" at bounding box center [279, 245] width 54 height 12
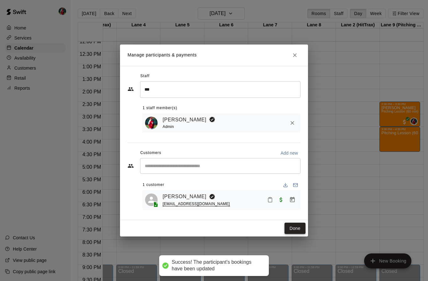
click at [298, 227] on button "Done" at bounding box center [294, 228] width 21 height 12
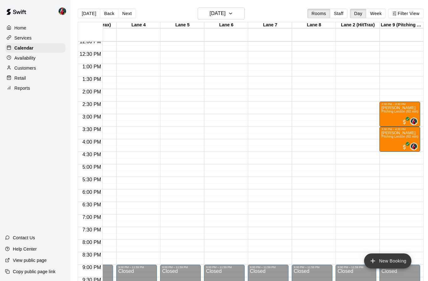
click at [373, 257] on icon "add" at bounding box center [373, 261] width 8 height 8
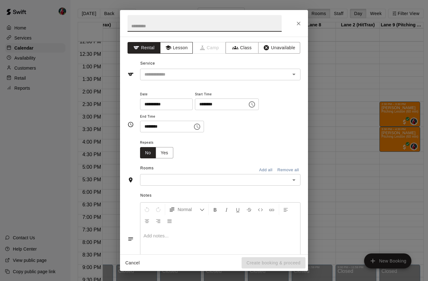
click at [177, 49] on button "Lesson" at bounding box center [176, 48] width 33 height 12
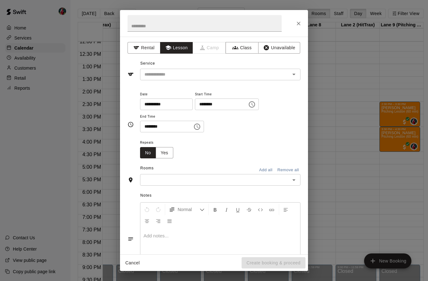
click at [290, 74] on button "Open" at bounding box center [293, 74] width 9 height 9
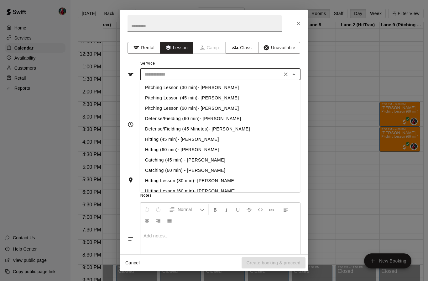
click at [208, 108] on li "Pitching Lesson (60 min)- [PERSON_NAME]" at bounding box center [220, 108] width 160 height 10
type input "**********"
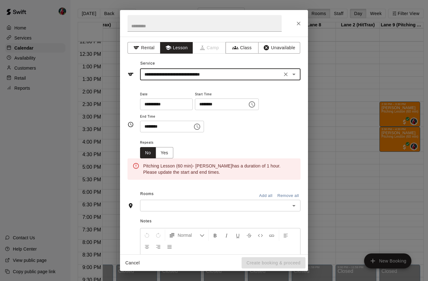
click at [248, 105] on icon "Choose time, selected time is 1:00 PM" at bounding box center [252, 105] width 8 height 8
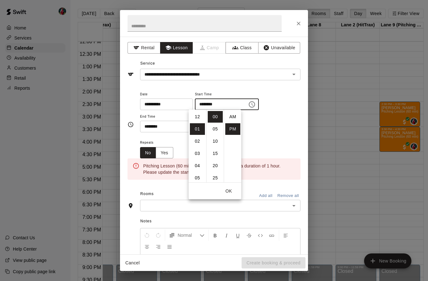
scroll to position [11, 0]
click at [199, 156] on li "04" at bounding box center [197, 154] width 15 height 12
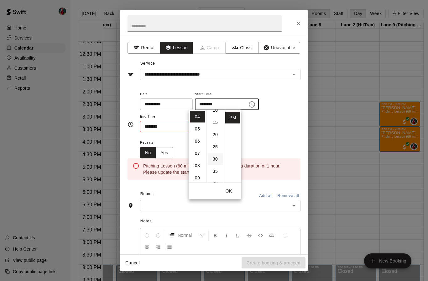
click at [215, 161] on li "30" at bounding box center [215, 159] width 15 height 12
type input "********"
click at [232, 193] on button "OK" at bounding box center [229, 191] width 20 height 12
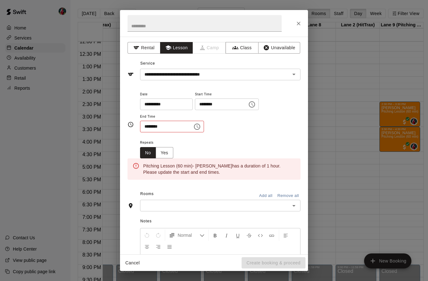
click at [194, 127] on icon "Choose time, selected time is 1:30 PM" at bounding box center [197, 126] width 6 height 6
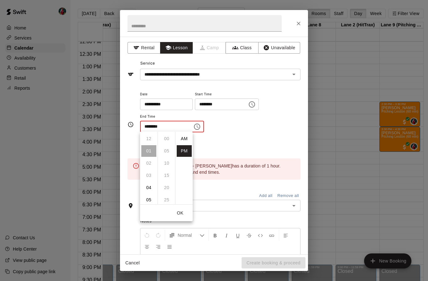
scroll to position [11, 0]
click at [150, 188] on li "05" at bounding box center [148, 188] width 15 height 12
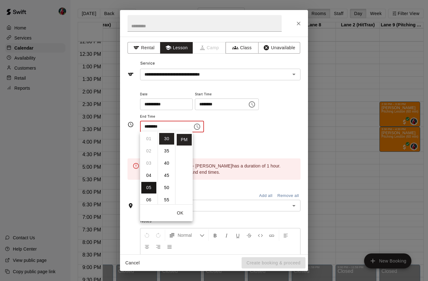
type input "********"
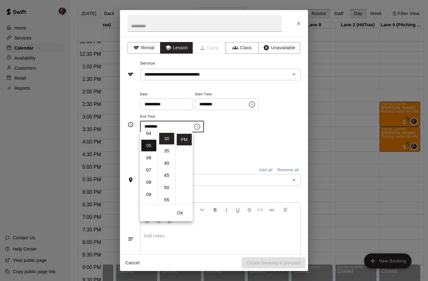
scroll to position [61, 0]
click at [180, 214] on button "OK" at bounding box center [180, 213] width 20 height 12
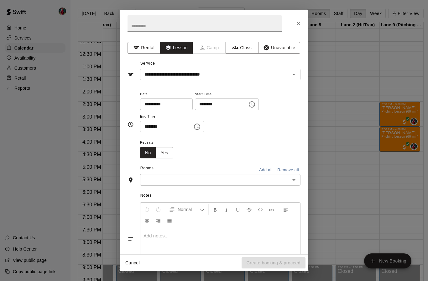
click at [294, 179] on icon "Open" at bounding box center [293, 180] width 3 height 2
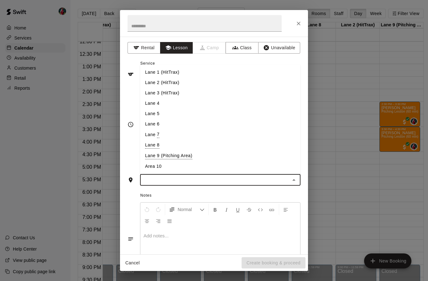
click at [182, 158] on li "Lane 9 (Pitching Area)" at bounding box center [220, 155] width 160 height 11
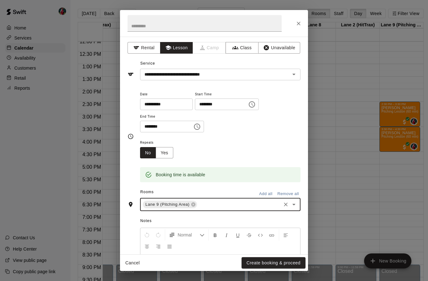
click at [277, 134] on div "**********" at bounding box center [220, 114] width 160 height 49
click at [278, 267] on button "Create booking & proceed" at bounding box center [273, 263] width 64 height 12
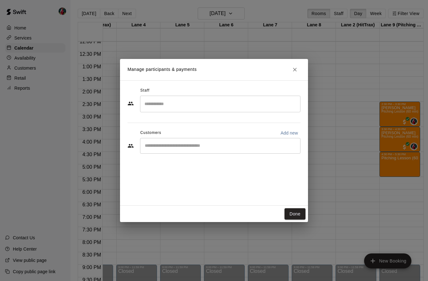
click at [278, 103] on input "Search staff" at bounding box center [220, 103] width 155 height 11
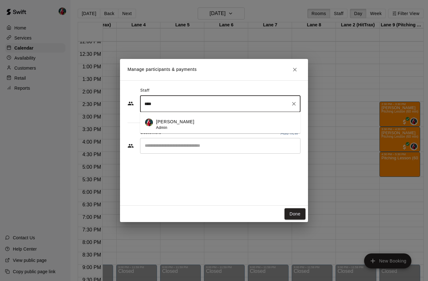
click at [155, 120] on li "[PERSON_NAME] Admin" at bounding box center [220, 122] width 160 height 21
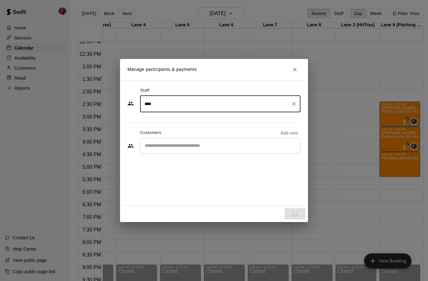
type input "****"
click at [253, 144] on input "Start typing to search customers..." at bounding box center [220, 146] width 155 height 6
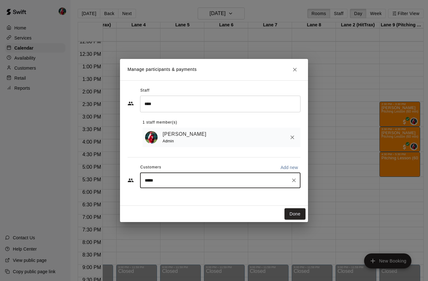
type input "******"
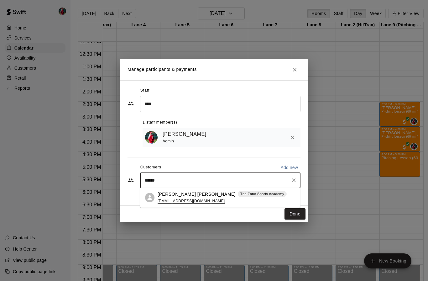
click at [167, 196] on p "[PERSON_NAME] [PERSON_NAME]" at bounding box center [197, 194] width 78 height 7
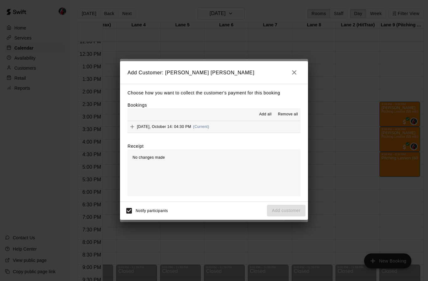
click at [267, 117] on span "Add all" at bounding box center [265, 114] width 13 height 6
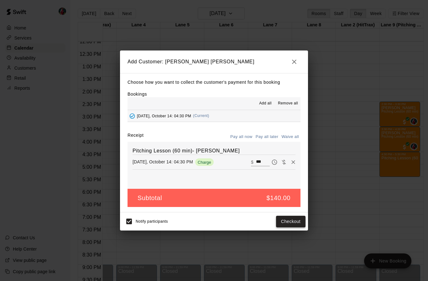
click at [293, 220] on button "Checkout" at bounding box center [290, 221] width 29 height 12
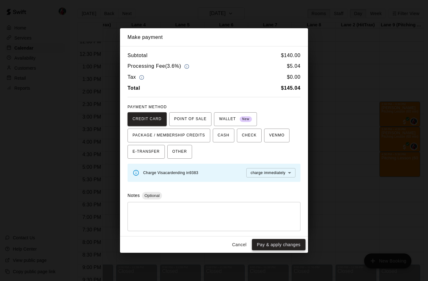
click at [288, 245] on button "Pay & apply changes" at bounding box center [279, 245] width 54 height 12
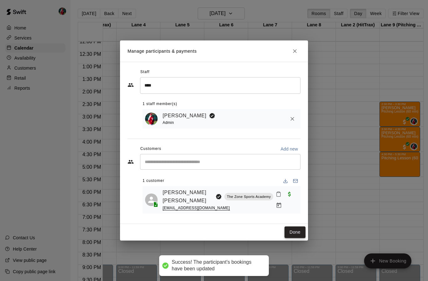
click at [294, 227] on button "Done" at bounding box center [294, 232] width 21 height 12
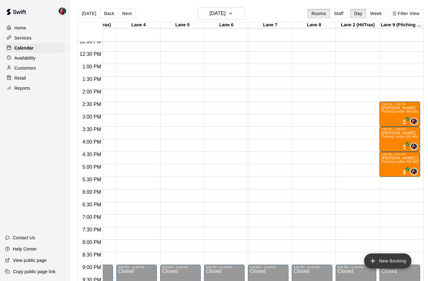
click at [375, 258] on icon "add" at bounding box center [373, 261] width 8 height 8
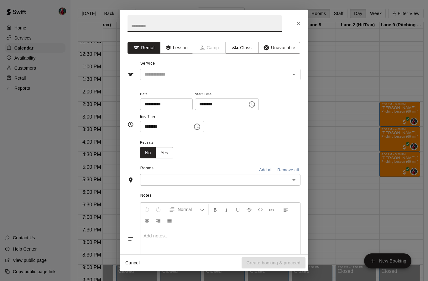
click at [252, 104] on icon "Choose time, selected time is 1:00 PM" at bounding box center [253, 104] width 2 height 3
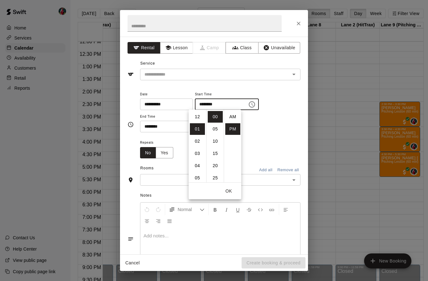
scroll to position [11, 0]
click at [181, 51] on button "Lesson" at bounding box center [176, 48] width 33 height 12
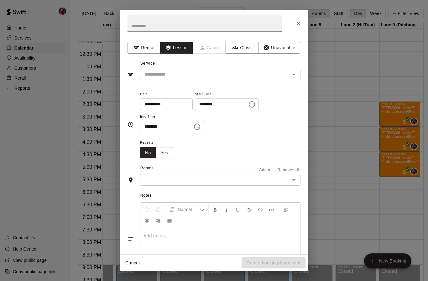
click at [290, 76] on icon "Open" at bounding box center [294, 74] width 8 height 8
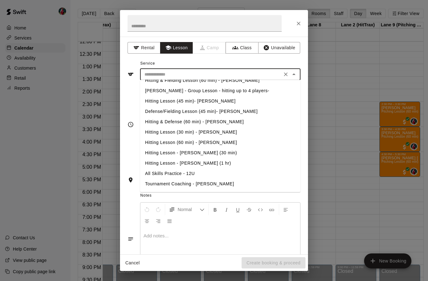
scroll to position [182, 0]
click at [179, 174] on li "All Skills Practice - 12U" at bounding box center [220, 174] width 160 height 10
type input "**********"
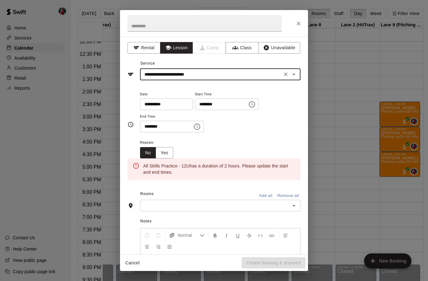
click at [248, 105] on icon "Choose time, selected time is 1:00 PM" at bounding box center [252, 105] width 8 height 8
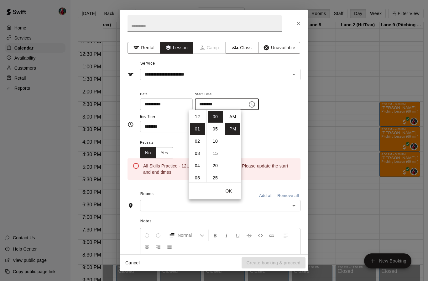
scroll to position [11, 0]
click at [198, 178] on li "06" at bounding box center [197, 178] width 15 height 12
type input "********"
click at [230, 193] on button "OK" at bounding box center [229, 191] width 20 height 12
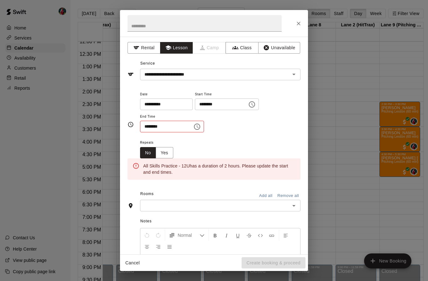
click at [195, 123] on icon "Choose time, selected time is 1:30 PM" at bounding box center [197, 127] width 8 height 8
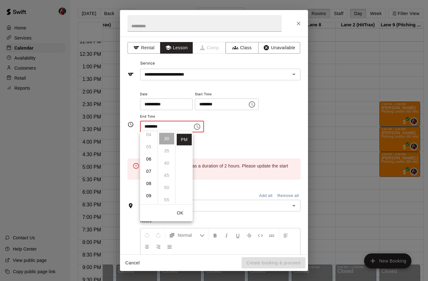
scroll to position [56, 0]
click at [150, 181] on li "08" at bounding box center [148, 181] width 15 height 12
click at [169, 138] on li "00" at bounding box center [166, 139] width 15 height 12
type input "********"
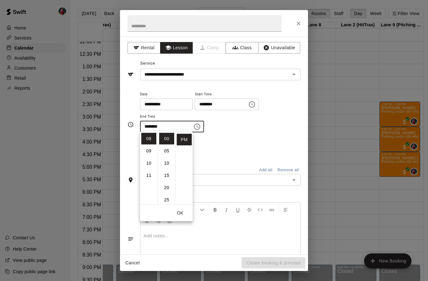
click at [181, 215] on button "OK" at bounding box center [180, 213] width 20 height 12
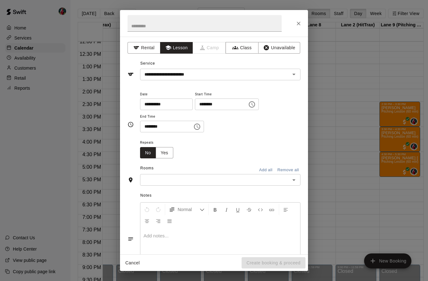
click at [267, 170] on button "Add all" at bounding box center [266, 170] width 20 height 10
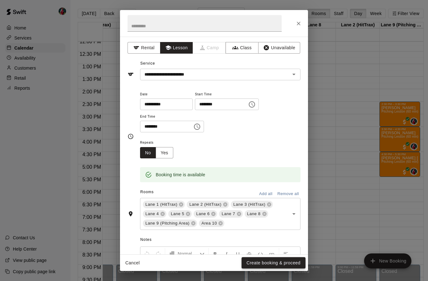
click at [272, 263] on button "Create booking & proceed" at bounding box center [273, 263] width 64 height 12
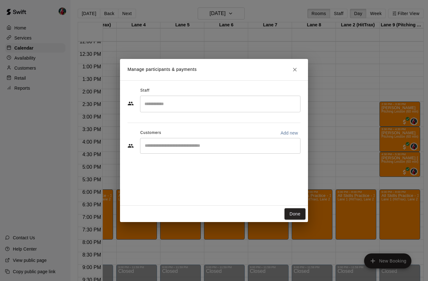
click at [242, 105] on input "Search staff" at bounding box center [220, 103] width 155 height 11
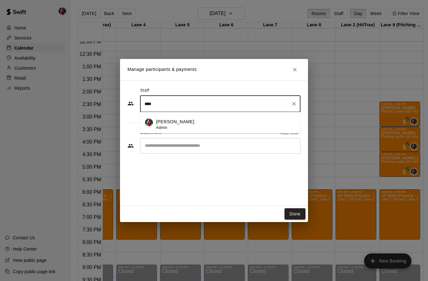
click at [167, 123] on p "[PERSON_NAME]" at bounding box center [175, 121] width 38 height 7
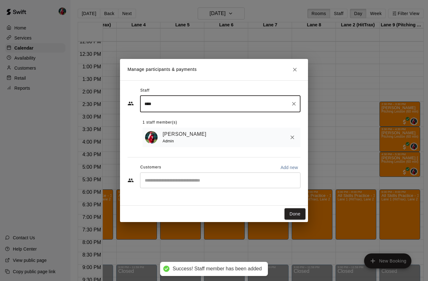
type input "****"
click at [205, 182] on input "Start typing to search customers..." at bounding box center [220, 180] width 155 height 6
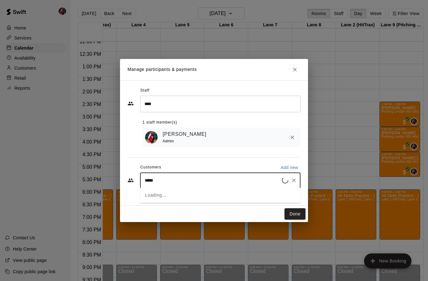
type input "******"
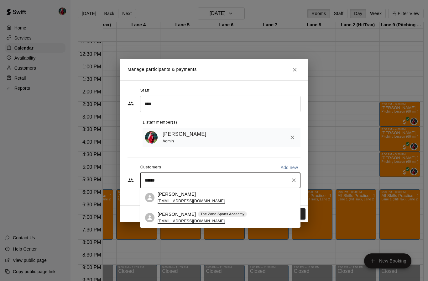
click at [172, 197] on p "[PERSON_NAME]" at bounding box center [177, 194] width 38 height 7
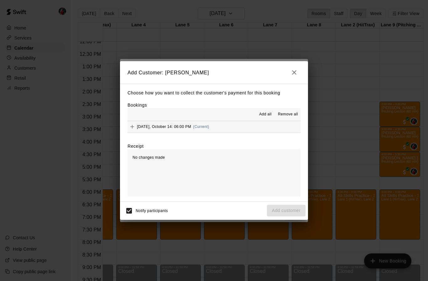
click at [265, 115] on span "Add all" at bounding box center [265, 114] width 13 height 6
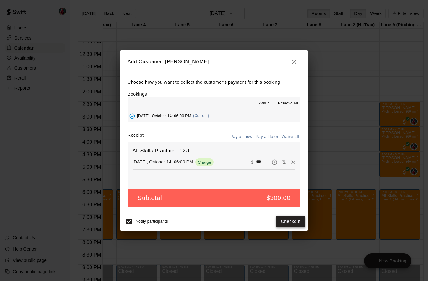
click at [294, 224] on button "Checkout" at bounding box center [290, 221] width 29 height 12
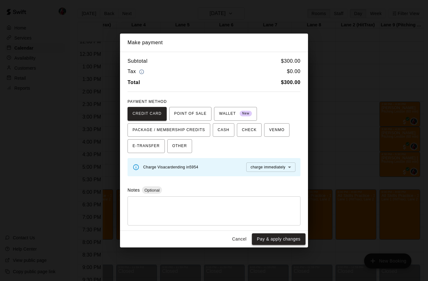
click at [283, 237] on button "Pay & apply changes" at bounding box center [279, 239] width 54 height 12
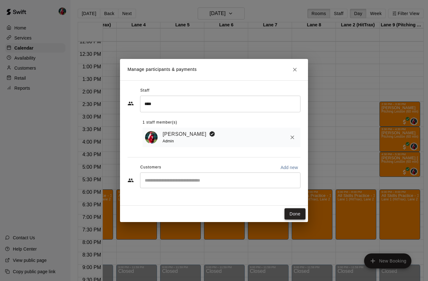
click at [293, 215] on button "Done" at bounding box center [294, 214] width 21 height 12
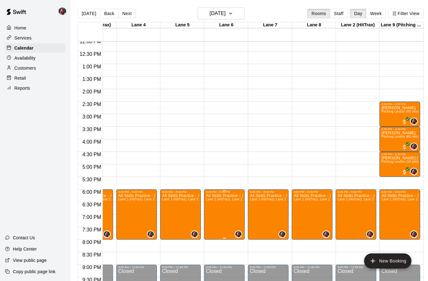
click at [212, 202] on icon "edit" at bounding box center [212, 201] width 8 height 8
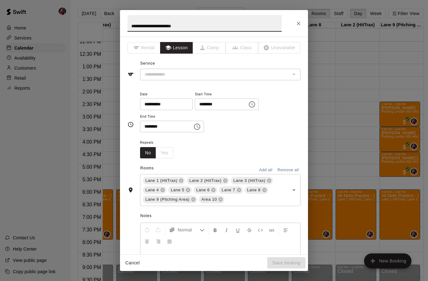
type input "**********"
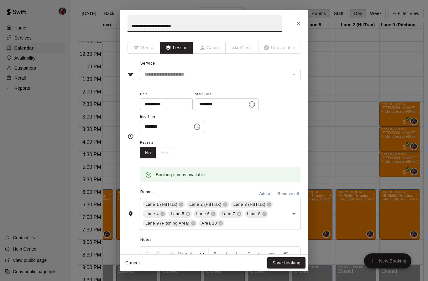
click at [285, 194] on button "Remove all" at bounding box center [288, 194] width 25 height 10
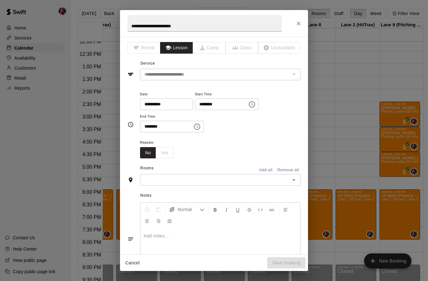
click at [292, 177] on icon "Open" at bounding box center [294, 180] width 8 height 8
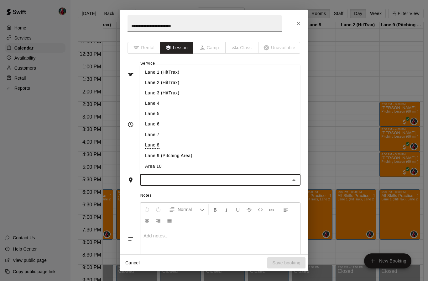
click at [175, 153] on li "Lane 9 (Pitching Area)" at bounding box center [220, 155] width 160 height 11
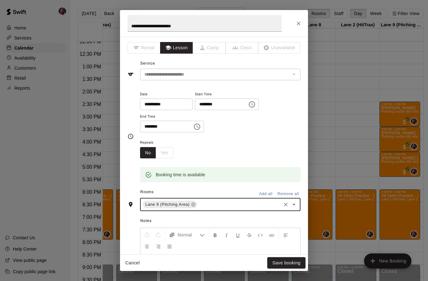
click at [260, 132] on div "**********" at bounding box center [220, 114] width 160 height 49
click at [283, 262] on button "Save booking" at bounding box center [286, 263] width 38 height 12
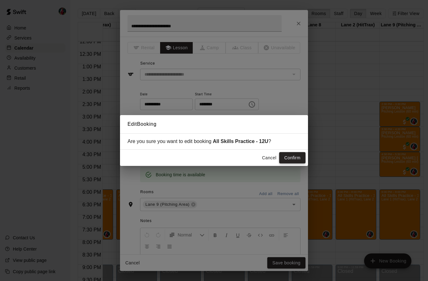
click at [293, 160] on button "Confirm" at bounding box center [292, 158] width 26 height 12
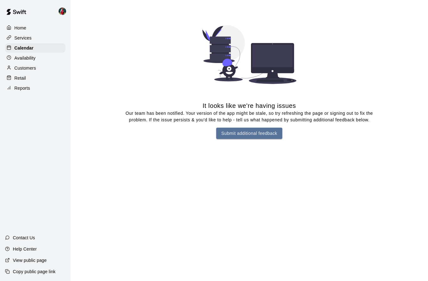
click at [25, 58] on p "Availability" at bounding box center [24, 58] width 21 height 6
click at [22, 47] on p "Calendar" at bounding box center [23, 48] width 18 height 6
click at [241, 133] on button "Submit additional feedback" at bounding box center [249, 133] width 66 height 12
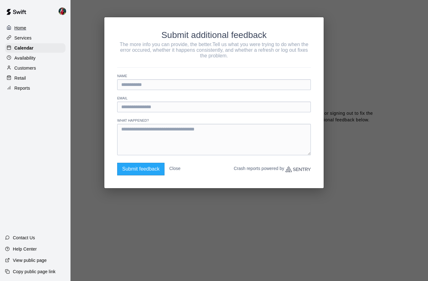
click at [18, 30] on p "Home" at bounding box center [20, 28] width 12 height 6
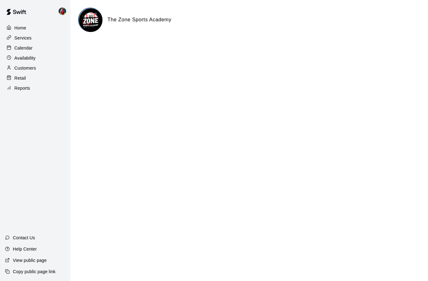
click at [23, 49] on p "Calendar" at bounding box center [23, 48] width 18 height 6
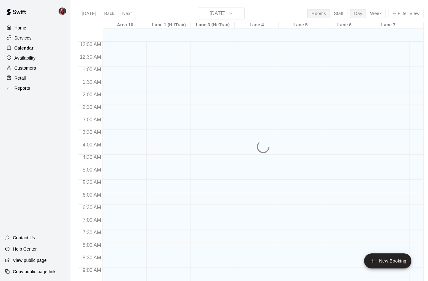
scroll to position [311, 0]
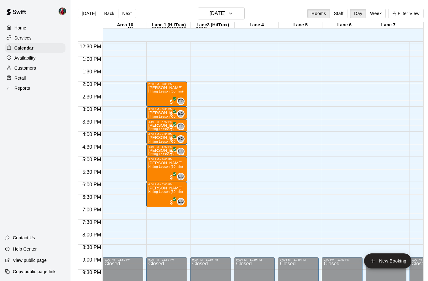
click at [26, 60] on p "Availability" at bounding box center [24, 58] width 21 height 6
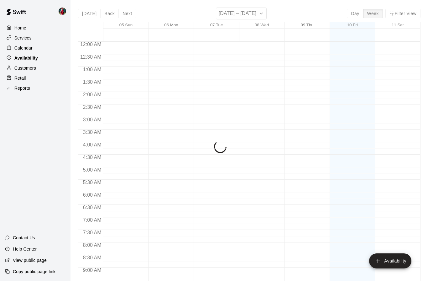
scroll to position [330, 0]
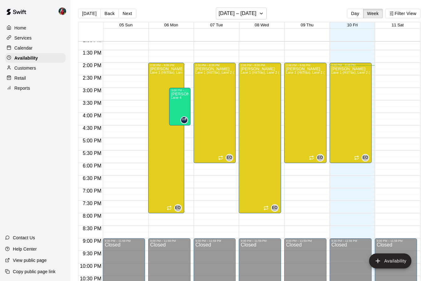
click at [23, 49] on p "Calendar" at bounding box center [23, 48] width 18 height 6
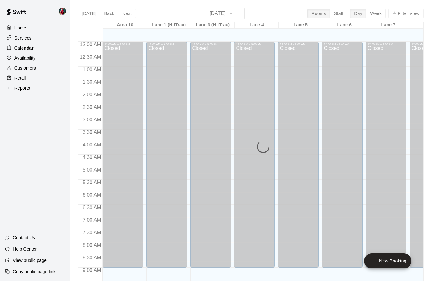
scroll to position [311, 0]
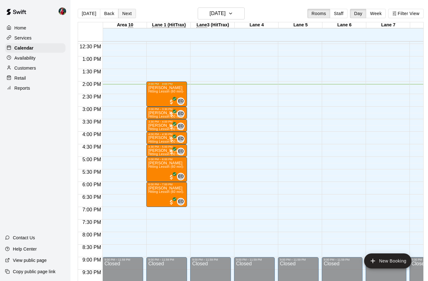
click at [125, 14] on button "Next" at bounding box center [127, 13] width 18 height 9
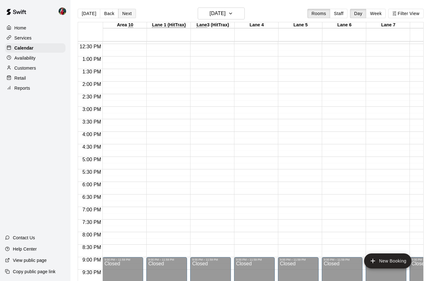
click at [130, 17] on button "Next" at bounding box center [127, 13] width 18 height 9
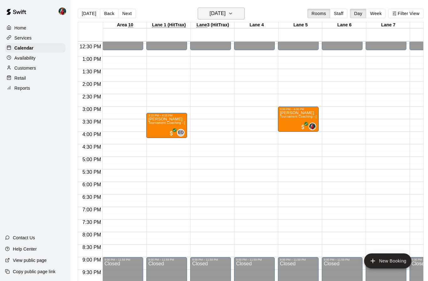
click at [226, 18] on h6 "[DATE]" at bounding box center [218, 13] width 16 height 9
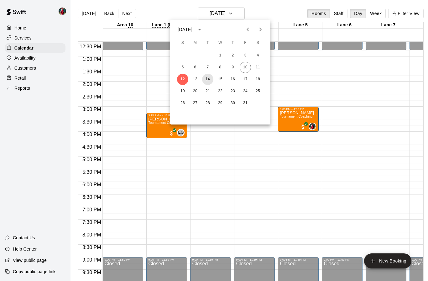
click at [207, 81] on button "14" at bounding box center [207, 79] width 11 height 11
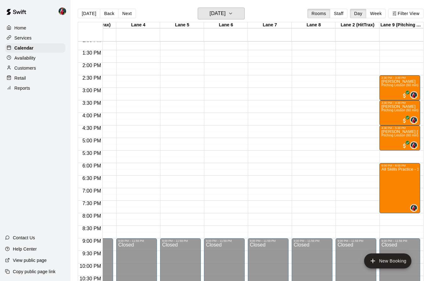
scroll to position [0, 118]
click at [387, 191] on img "edit" at bounding box center [387, 188] width 7 height 7
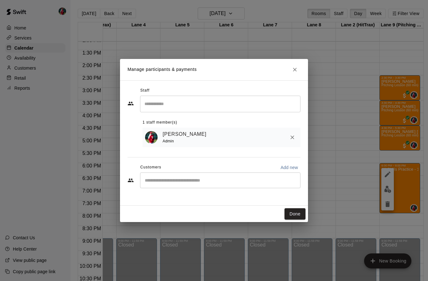
click at [255, 182] on input "Start typing to search customers..." at bounding box center [220, 180] width 155 height 6
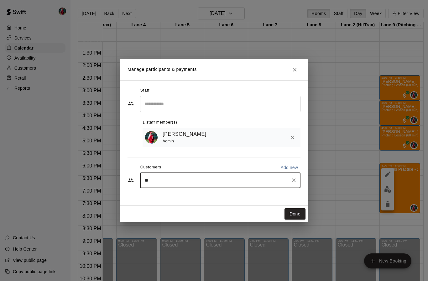
type input "***"
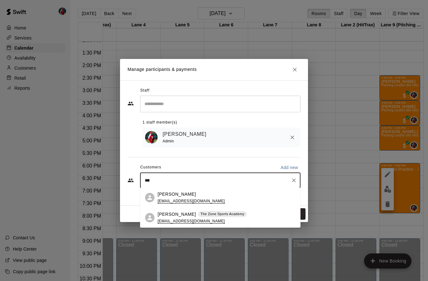
click at [164, 197] on p "[PERSON_NAME]" at bounding box center [177, 194] width 38 height 7
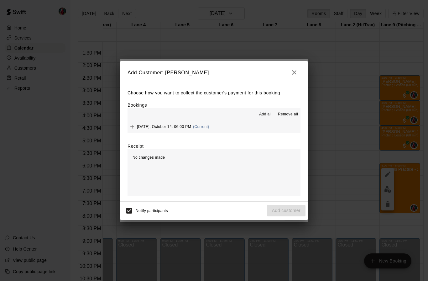
click at [267, 115] on span "Add all" at bounding box center [265, 114] width 13 height 6
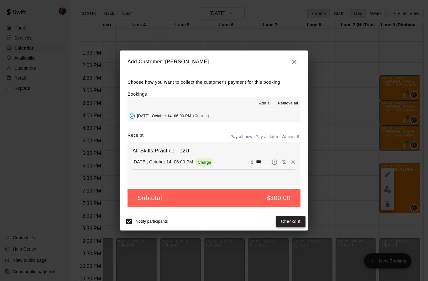
click at [291, 222] on button "Checkout" at bounding box center [290, 221] width 29 height 12
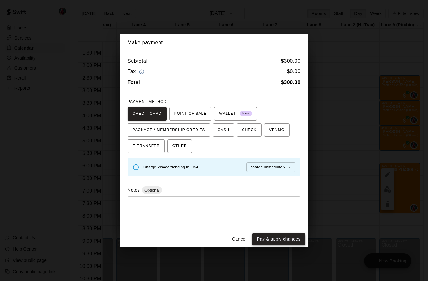
click at [279, 241] on button "Pay & apply changes" at bounding box center [279, 239] width 54 height 12
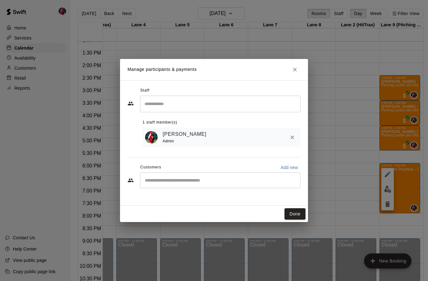
click at [408, 182] on div "Manage participants & payments Staff ​ 1 staff member(s) [PERSON_NAME] Admin Cu…" at bounding box center [214, 140] width 428 height 281
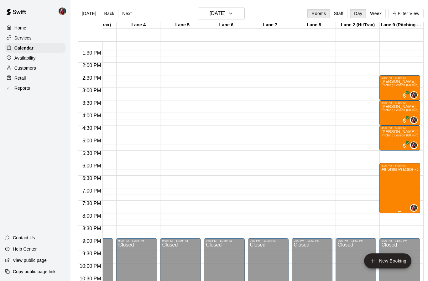
click at [340, 175] on div at bounding box center [214, 140] width 428 height 281
click at [241, 9] on button "[DATE]" at bounding box center [221, 14] width 47 height 12
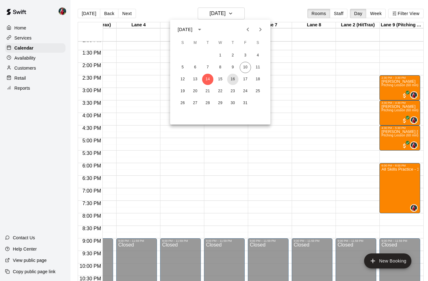
click at [235, 81] on button "16" at bounding box center [232, 79] width 11 height 11
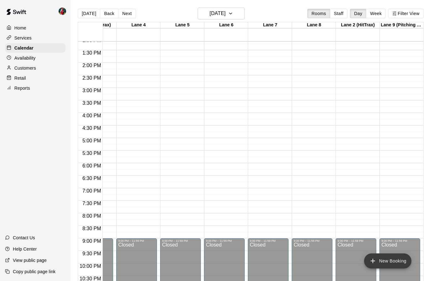
click at [381, 259] on button "New Booking" at bounding box center [387, 260] width 47 height 15
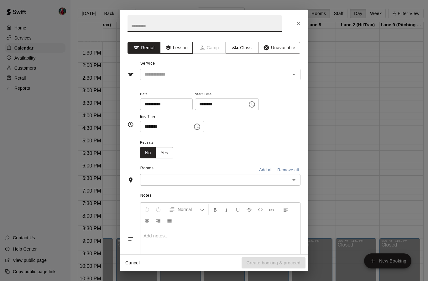
click at [182, 48] on button "Lesson" at bounding box center [176, 48] width 33 height 12
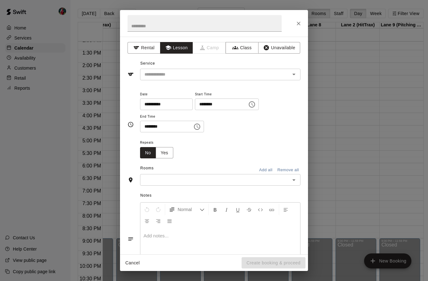
click at [293, 72] on icon "Open" at bounding box center [294, 74] width 8 height 8
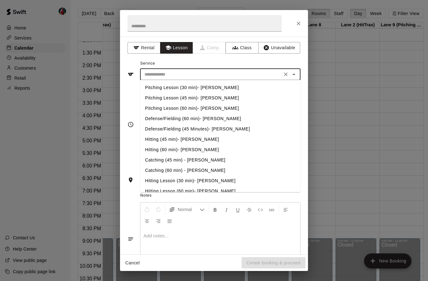
click at [203, 90] on li "Pitching Lesson (30 min)- [PERSON_NAME]" at bounding box center [220, 87] width 160 height 10
type input "**********"
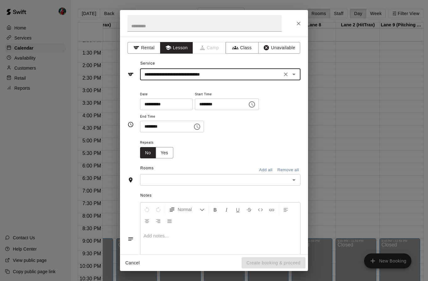
click at [249, 105] on icon "Choose time, selected time is 2:00 PM" at bounding box center [252, 104] width 6 height 6
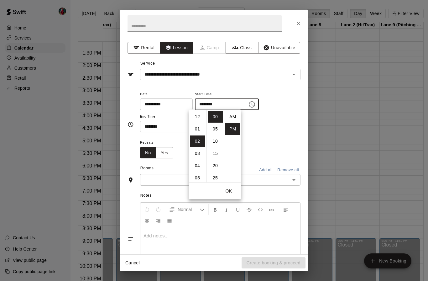
scroll to position [11, 0]
click at [200, 129] on li "03" at bounding box center [197, 129] width 15 height 12
type input "********"
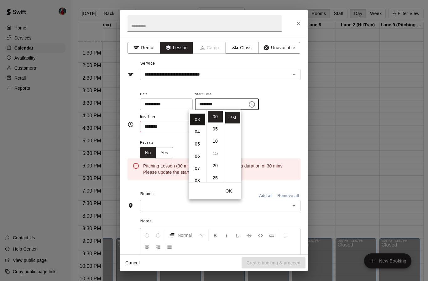
scroll to position [37, 0]
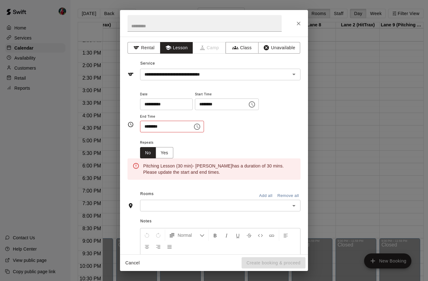
click at [176, 125] on input "********" at bounding box center [164, 127] width 48 height 12
click at [193, 127] on icon "Choose time, selected time is 2:30 PM" at bounding box center [197, 127] width 8 height 8
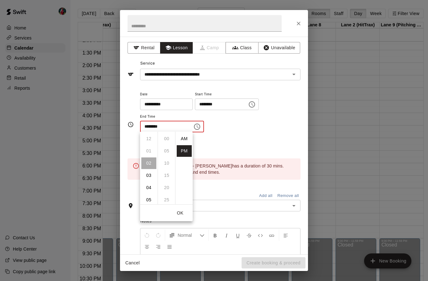
scroll to position [11, 0]
click at [151, 151] on li "03" at bounding box center [148, 151] width 15 height 12
type input "********"
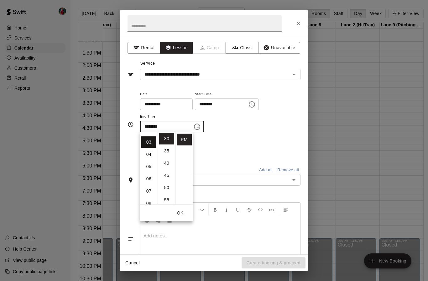
scroll to position [37, 0]
click at [178, 212] on button "OK" at bounding box center [180, 213] width 20 height 12
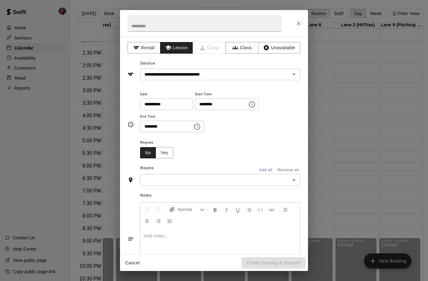
click at [294, 179] on icon "Open" at bounding box center [294, 180] width 8 height 8
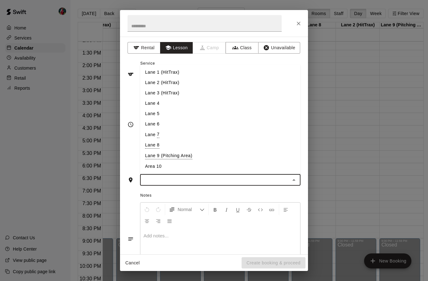
click at [178, 156] on li "Lane 9 (Pitching Area)" at bounding box center [220, 155] width 160 height 11
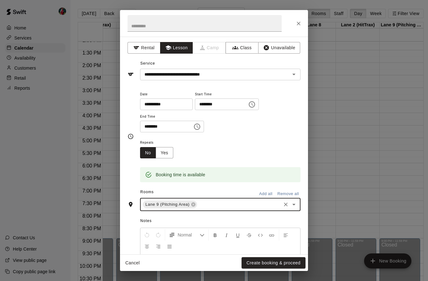
click at [269, 137] on div "**********" at bounding box center [220, 114] width 160 height 49
click at [272, 265] on button "Create booking & proceed" at bounding box center [273, 263] width 64 height 12
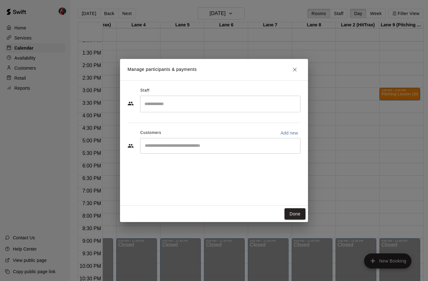
click at [229, 104] on input "Search staff" at bounding box center [220, 103] width 155 height 11
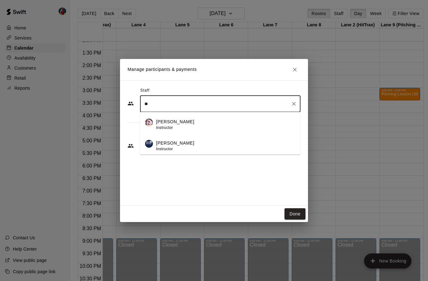
type input "*"
click at [196, 122] on div "[PERSON_NAME] Admin" at bounding box center [225, 124] width 139 height 12
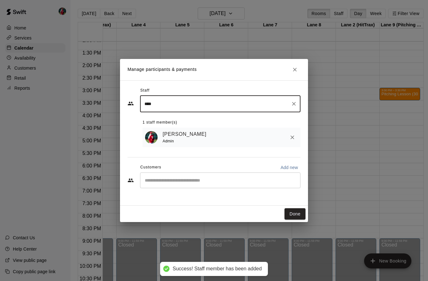
type input "****"
click at [235, 179] on input "Start typing to search customers..." at bounding box center [220, 180] width 155 height 6
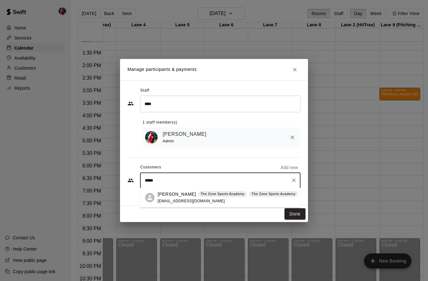
type input "******"
click at [183, 196] on p "[PERSON_NAME]" at bounding box center [177, 194] width 38 height 7
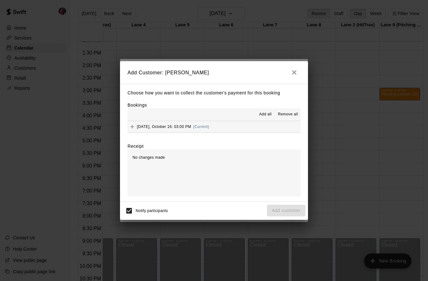
click at [265, 116] on span "Add all" at bounding box center [265, 114] width 13 height 6
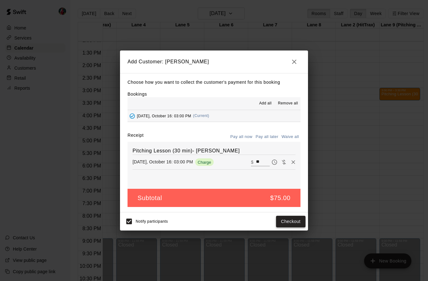
click at [290, 221] on button "Checkout" at bounding box center [290, 221] width 29 height 12
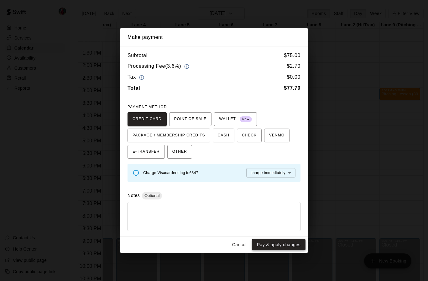
click at [280, 243] on button "Pay & apply changes" at bounding box center [279, 245] width 54 height 12
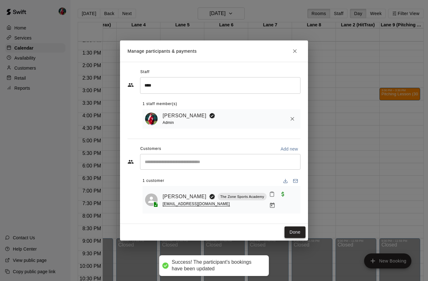
click at [296, 229] on button "Done" at bounding box center [294, 232] width 21 height 12
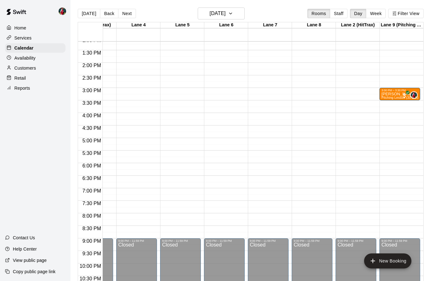
click at [392, 107] on div "12:00 AM – 9:00 AM Closed 3:00 PM – 3:30 PM [PERSON_NAME] Pitching Lesson (30 m…" at bounding box center [399, 12] width 41 height 601
click at [393, 105] on div "12:00 AM – 9:00 AM Closed 3:00 PM – 3:30 PM [PERSON_NAME] Pitching Lesson (30 m…" at bounding box center [399, 12] width 41 height 601
click at [374, 261] on icon "add" at bounding box center [373, 261] width 8 height 8
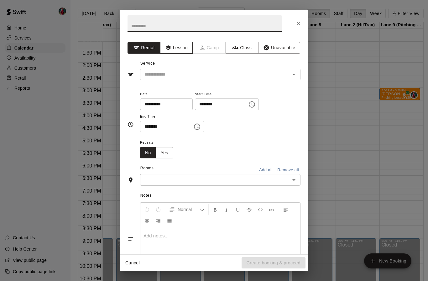
click at [180, 47] on button "Lesson" at bounding box center [176, 48] width 33 height 12
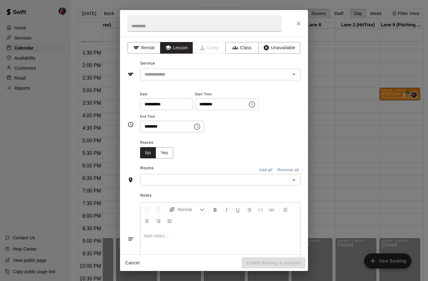
click at [293, 74] on icon "Open" at bounding box center [293, 75] width 3 height 2
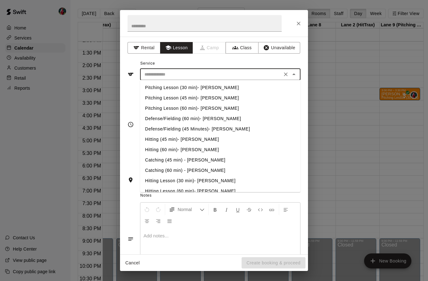
click at [208, 111] on li "Pitching Lesson (60 min)- [PERSON_NAME]" at bounding box center [220, 108] width 160 height 10
type input "**********"
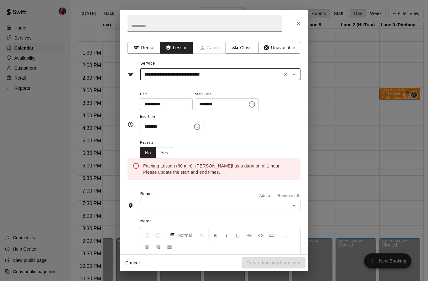
click at [246, 107] on button "Choose time, selected time is 2:00 PM" at bounding box center [252, 104] width 13 height 13
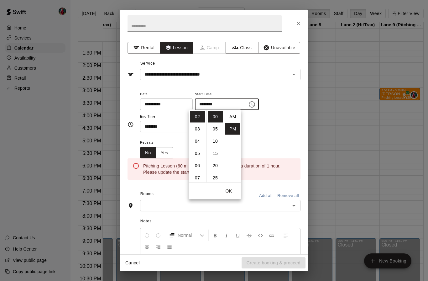
scroll to position [11, 0]
click at [198, 130] on li "03" at bounding box center [197, 129] width 15 height 12
click at [214, 154] on li "30" at bounding box center [215, 153] width 15 height 12
type input "********"
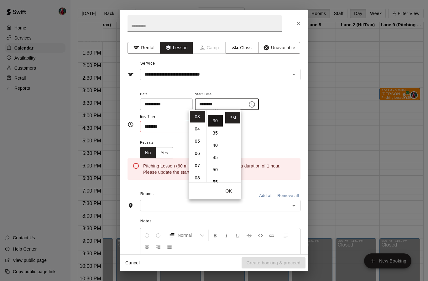
scroll to position [73, 0]
click at [230, 191] on button "OK" at bounding box center [229, 191] width 20 height 12
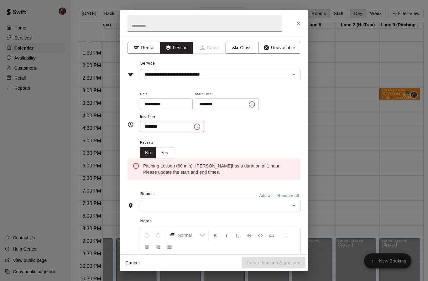
click at [193, 126] on icon "Choose time, selected time is 2:30 PM" at bounding box center [197, 127] width 8 height 8
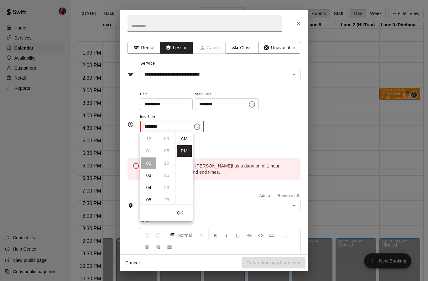
scroll to position [11, 0]
click at [149, 163] on li "04" at bounding box center [148, 163] width 15 height 12
type input "********"
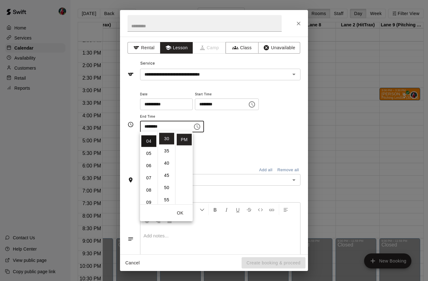
scroll to position [49, 0]
click at [181, 210] on button "OK" at bounding box center [180, 213] width 20 height 12
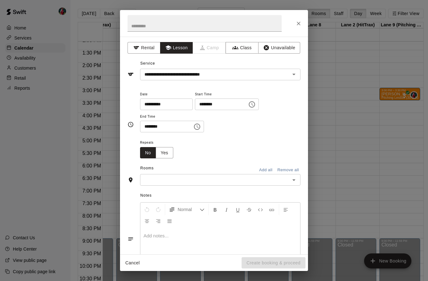
click at [290, 179] on icon "Open" at bounding box center [294, 180] width 8 height 8
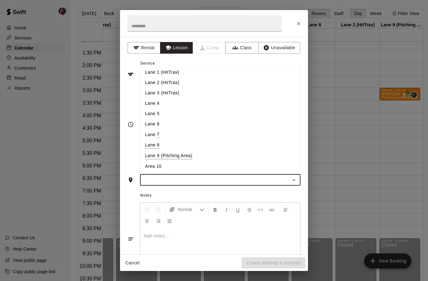
click at [183, 157] on li "Lane 9 (Pitching Area)" at bounding box center [220, 155] width 160 height 11
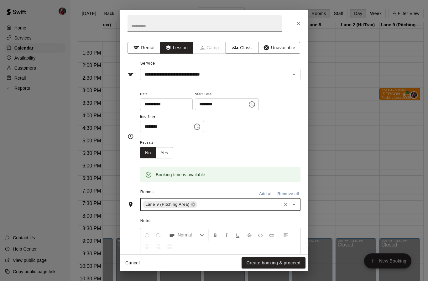
click at [281, 137] on div "**********" at bounding box center [220, 114] width 160 height 49
click at [285, 263] on button "Create booking & proceed" at bounding box center [273, 263] width 64 height 12
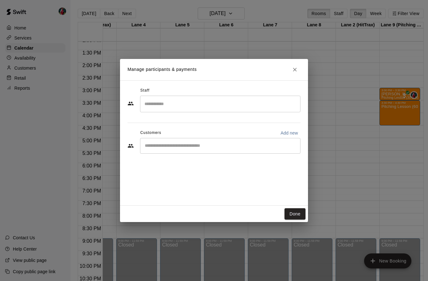
click at [243, 104] on input "Search staff" at bounding box center [220, 103] width 155 height 11
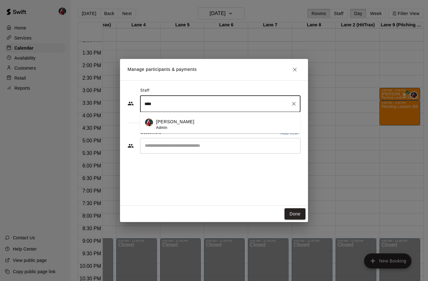
click at [199, 122] on div "[PERSON_NAME] Admin" at bounding box center [225, 124] width 139 height 12
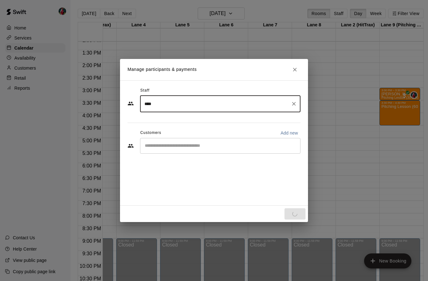
type input "****"
click at [234, 143] on input "Start typing to search customers..." at bounding box center [220, 146] width 155 height 6
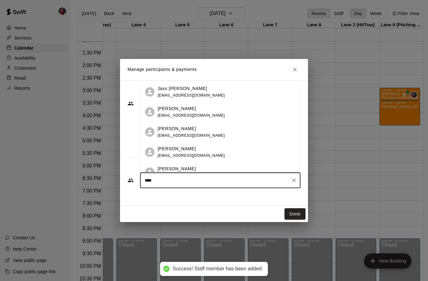
type input "*****"
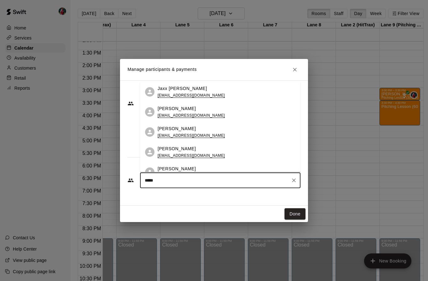
click at [196, 125] on div "[PERSON_NAME]" at bounding box center [191, 128] width 67 height 7
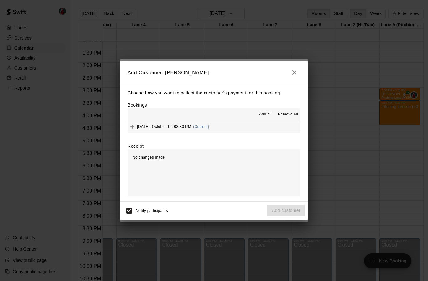
click at [266, 114] on span "Add all" at bounding box center [265, 114] width 13 height 6
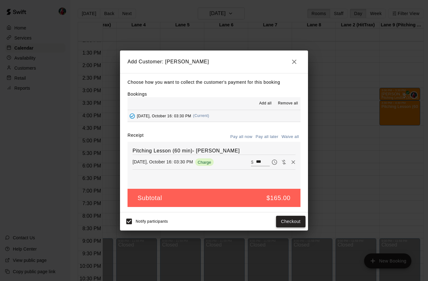
click at [292, 222] on button "Checkout" at bounding box center [290, 221] width 29 height 12
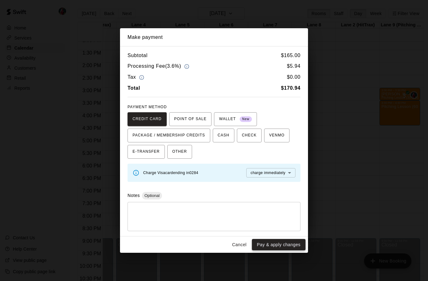
click at [282, 242] on button "Pay & apply changes" at bounding box center [279, 245] width 54 height 12
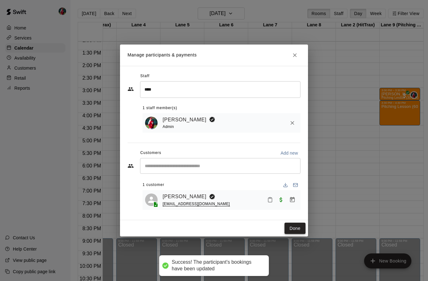
click at [297, 230] on button "Done" at bounding box center [294, 228] width 21 height 12
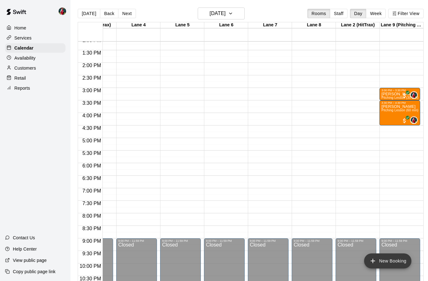
click at [374, 263] on icon "add" at bounding box center [373, 261] width 8 height 8
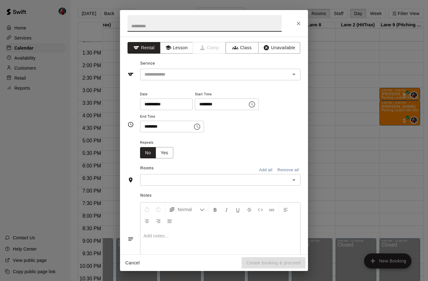
click at [248, 103] on icon "Choose time, selected time is 2:00 PM" at bounding box center [252, 105] width 8 height 8
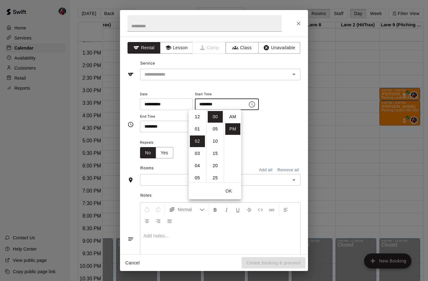
scroll to position [11, 0]
click at [198, 132] on li "03" at bounding box center [197, 129] width 15 height 12
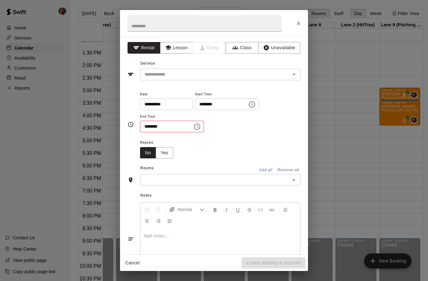
click at [177, 139] on span "Repeats" at bounding box center [159, 142] width 38 height 8
click at [248, 103] on icon "Choose time, selected time is 3:00 PM" at bounding box center [252, 105] width 8 height 8
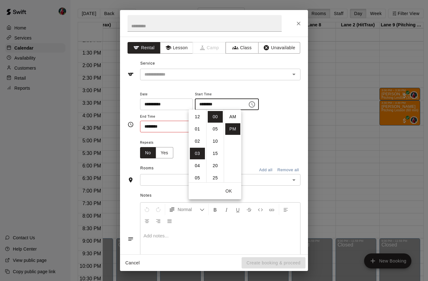
scroll to position [11, 0]
click at [198, 130] on li "04" at bounding box center [197, 129] width 15 height 12
type input "********"
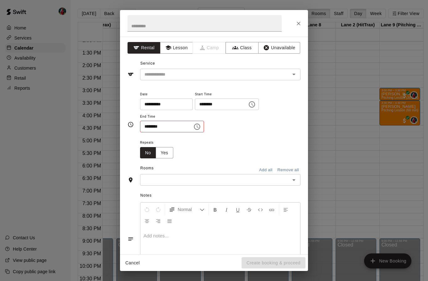
click at [267, 122] on div "**********" at bounding box center [220, 111] width 160 height 42
click at [194, 128] on icon "Choose time, selected time is 2:30 PM" at bounding box center [197, 126] width 6 height 6
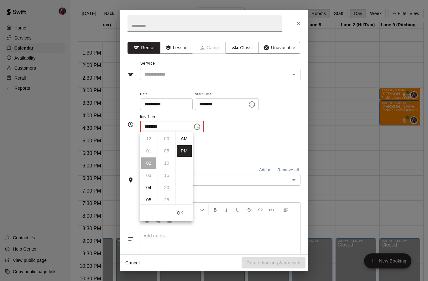
scroll to position [11, 0]
click at [148, 177] on li "05" at bounding box center [148, 175] width 15 height 12
type input "********"
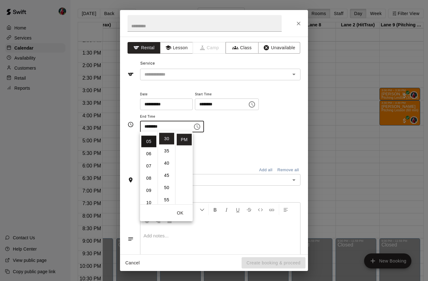
scroll to position [61, 0]
click at [179, 215] on button "OK" at bounding box center [180, 213] width 20 height 12
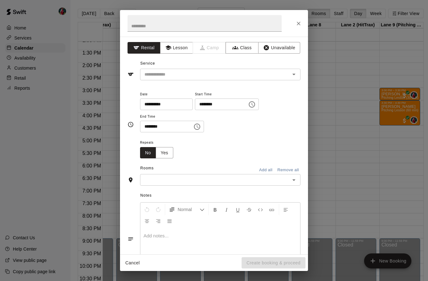
click at [277, 128] on div "**********" at bounding box center [220, 111] width 160 height 42
click at [178, 51] on button "Lesson" at bounding box center [176, 48] width 33 height 12
click at [291, 73] on icon "Open" at bounding box center [294, 74] width 8 height 8
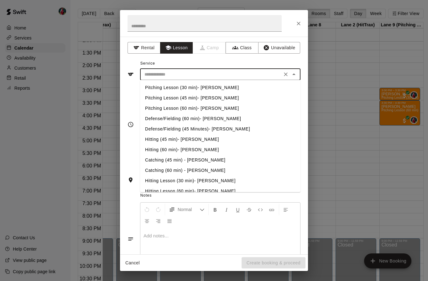
click at [206, 108] on li "Pitching Lesson (60 min)- [PERSON_NAME]" at bounding box center [220, 108] width 160 height 10
type input "**********"
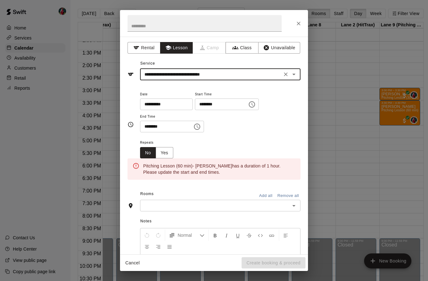
click at [249, 102] on icon "Choose time, selected time is 4:00 PM" at bounding box center [252, 104] width 6 height 6
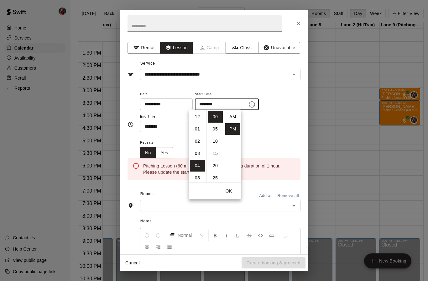
scroll to position [11, 0]
click at [215, 142] on li "30" at bounding box center [215, 140] width 15 height 12
type input "********"
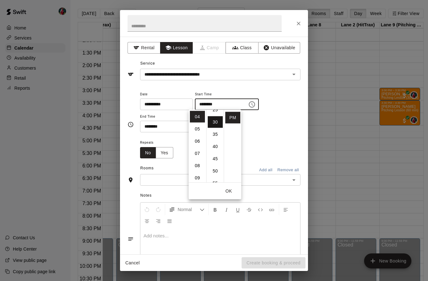
scroll to position [73, 0]
click at [228, 190] on button "OK" at bounding box center [229, 191] width 20 height 12
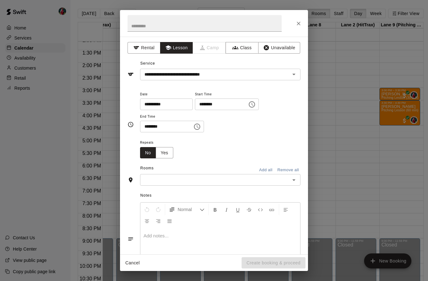
click at [293, 177] on icon "Open" at bounding box center [294, 180] width 8 height 8
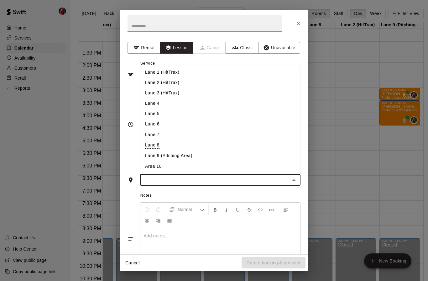
click at [187, 155] on li "Lane 9 (Pitching Area)" at bounding box center [220, 155] width 160 height 11
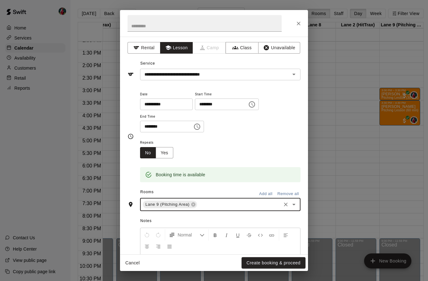
click at [281, 122] on div "**********" at bounding box center [220, 111] width 160 height 42
click at [279, 263] on button "Create booking & proceed" at bounding box center [273, 263] width 64 height 12
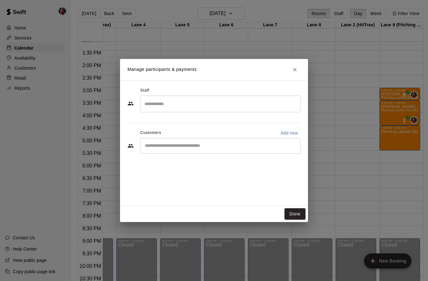
click at [230, 96] on div "​" at bounding box center [220, 104] width 160 height 17
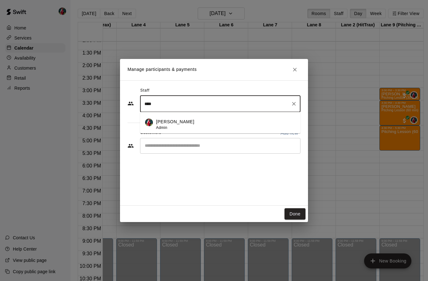
click at [195, 118] on li "[PERSON_NAME] Admin" at bounding box center [220, 122] width 160 height 21
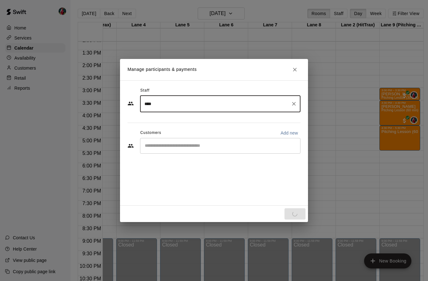
type input "****"
click at [224, 144] on input "Start typing to search customers..." at bounding box center [220, 146] width 155 height 6
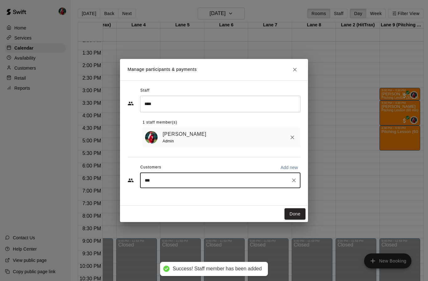
type input "****"
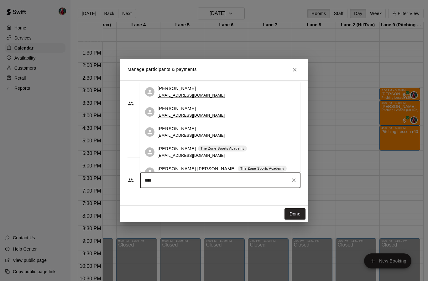
click at [175, 165] on p "[PERSON_NAME] [PERSON_NAME]" at bounding box center [197, 168] width 78 height 7
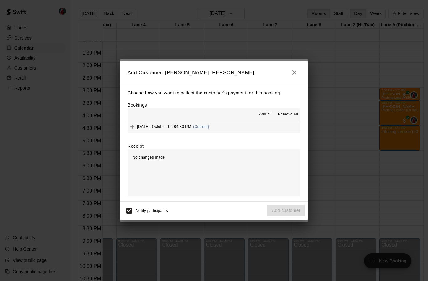
click at [265, 116] on span "Add all" at bounding box center [265, 114] width 13 height 6
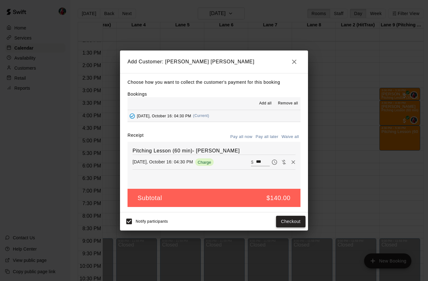
click at [292, 221] on button "Checkout" at bounding box center [290, 221] width 29 height 12
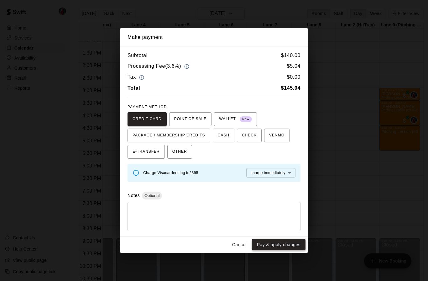
click at [272, 239] on button "Pay & apply changes" at bounding box center [279, 245] width 54 height 12
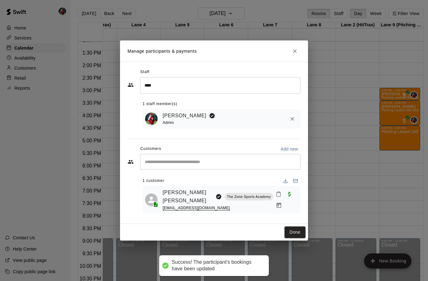
click at [195, 164] on input "Start typing to search customers..." at bounding box center [220, 161] width 155 height 6
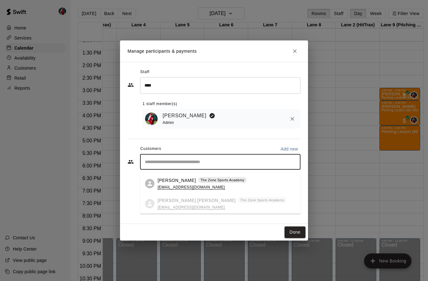
click at [236, 138] on div "Staff **** ​ 1 staff member(s) [PERSON_NAME] Admin Customers Add new ​ 1 custom…" at bounding box center [213, 142] width 173 height 151
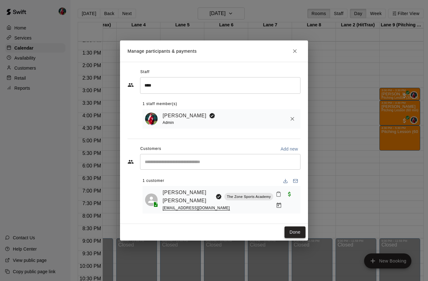
click at [292, 227] on button "Done" at bounding box center [294, 232] width 21 height 12
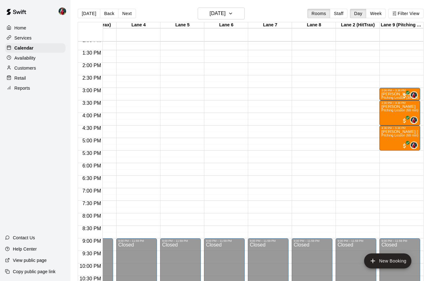
click at [397, 155] on div "12:00 AM – 9:00 AM Closed 3:00 PM – 3:30 PM [PERSON_NAME] Pitching Lesson (30 m…" at bounding box center [399, 12] width 41 height 601
click at [377, 261] on button "New Booking" at bounding box center [387, 260] width 47 height 15
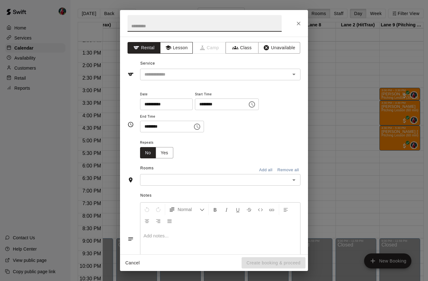
click at [183, 49] on button "Lesson" at bounding box center [176, 48] width 33 height 12
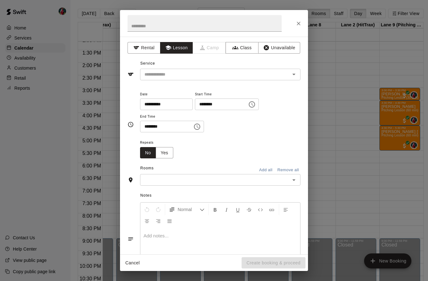
click at [294, 74] on icon "Open" at bounding box center [293, 75] width 3 height 2
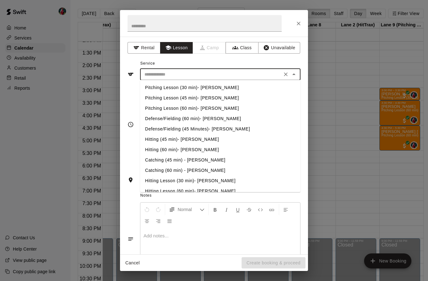
click at [195, 91] on li "Pitching Lesson (30 min)- [PERSON_NAME]" at bounding box center [220, 87] width 160 height 10
type input "**********"
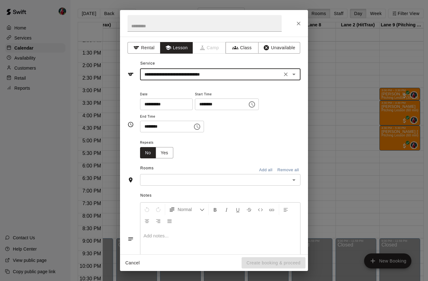
click at [248, 105] on icon "Choose time, selected time is 2:00 PM" at bounding box center [252, 105] width 8 height 8
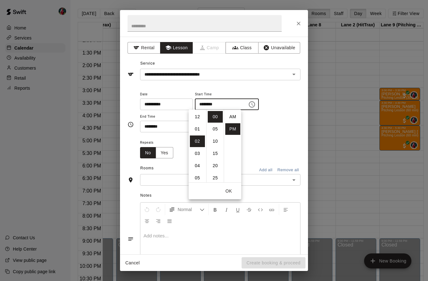
scroll to position [11, 0]
click at [196, 156] on li "05" at bounding box center [197, 154] width 15 height 12
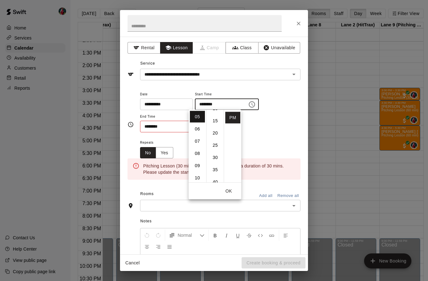
scroll to position [44, 0]
click at [214, 148] on li "30" at bounding box center [215, 147] width 15 height 12
type input "********"
click at [231, 190] on button "OK" at bounding box center [229, 191] width 20 height 12
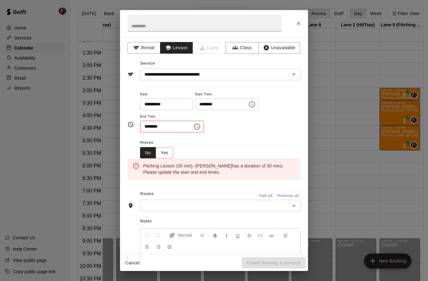
click at [193, 125] on icon "Choose time, selected time is 2:30 PM" at bounding box center [197, 127] width 8 height 8
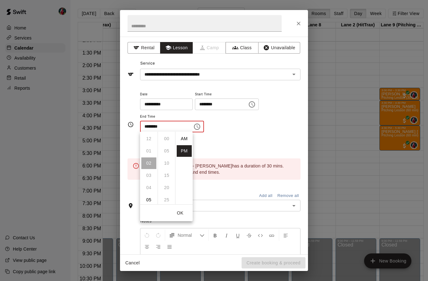
scroll to position [11, 0]
click at [149, 187] on li "06" at bounding box center [148, 188] width 15 height 12
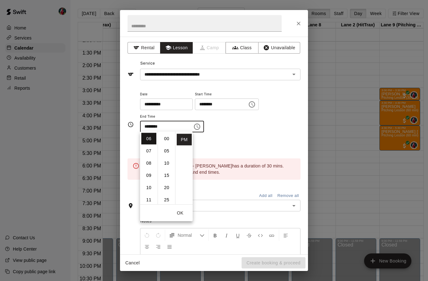
scroll to position [0, 0]
click at [169, 140] on li "00" at bounding box center [166, 139] width 15 height 12
type input "********"
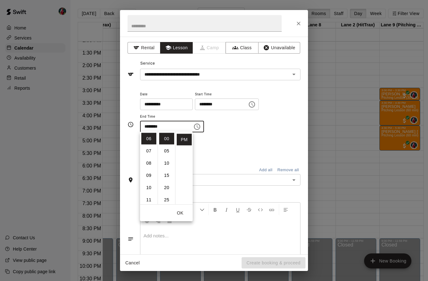
click at [183, 215] on button "OK" at bounding box center [180, 213] width 20 height 12
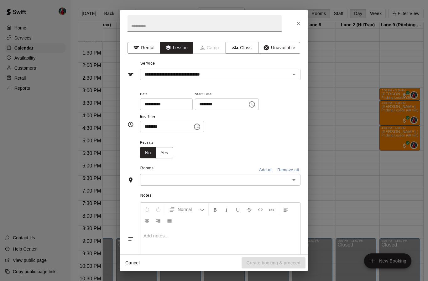
click at [295, 179] on icon "Open" at bounding box center [294, 180] width 8 height 8
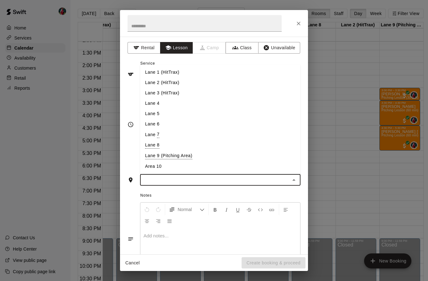
click at [183, 156] on li "Lane 9 (Pitching Area)" at bounding box center [220, 155] width 160 height 11
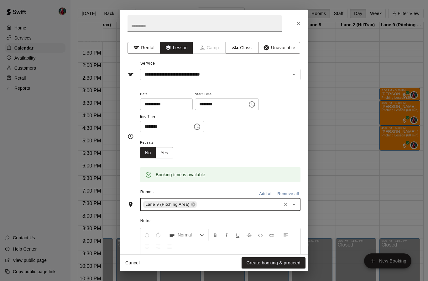
click at [277, 122] on div "**********" at bounding box center [220, 111] width 160 height 42
click at [271, 263] on button "Create booking & proceed" at bounding box center [273, 263] width 64 height 12
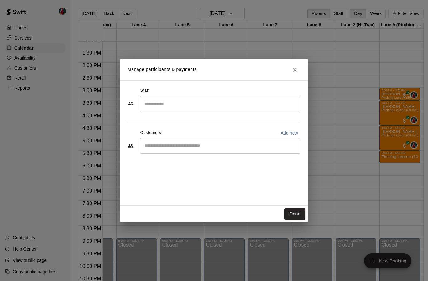
click at [239, 106] on input "Search staff" at bounding box center [220, 103] width 155 height 11
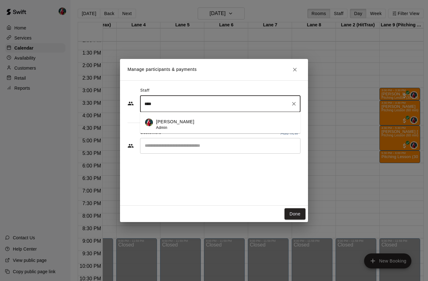
click at [179, 123] on div "[PERSON_NAME] Admin" at bounding box center [225, 124] width 139 height 12
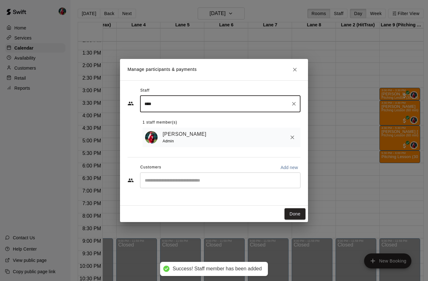
click at [198, 106] on input "****" at bounding box center [215, 103] width 145 height 11
type input "****"
click at [192, 177] on input "Start typing to search customers..." at bounding box center [220, 180] width 155 height 6
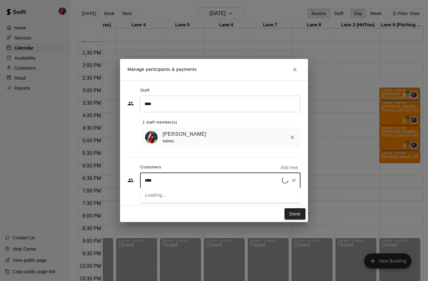
type input "*****"
click at [174, 199] on span "[EMAIL_ADDRESS][DOMAIN_NAME]" at bounding box center [191, 201] width 67 height 5
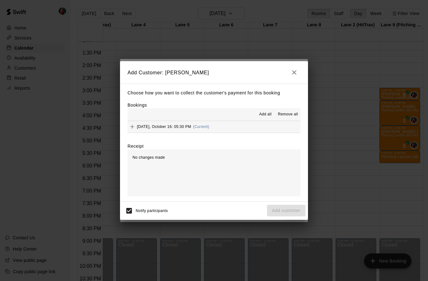
click at [266, 114] on span "Add all" at bounding box center [265, 114] width 13 height 6
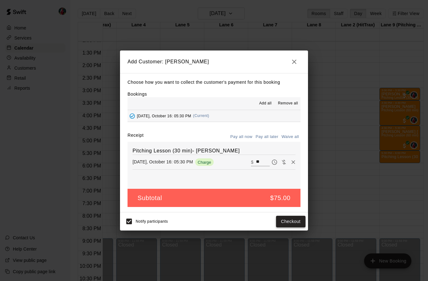
click at [292, 220] on button "Checkout" at bounding box center [290, 221] width 29 height 12
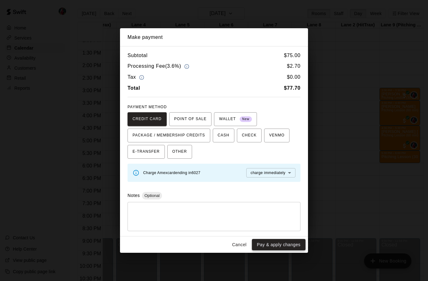
click at [275, 247] on button "Pay & apply changes" at bounding box center [279, 245] width 54 height 12
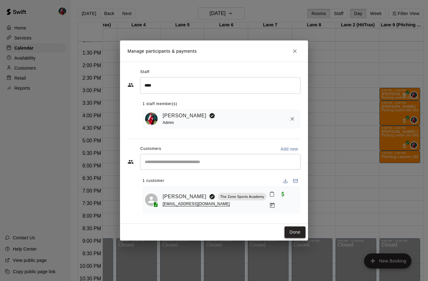
click at [297, 228] on button "Done" at bounding box center [294, 232] width 21 height 12
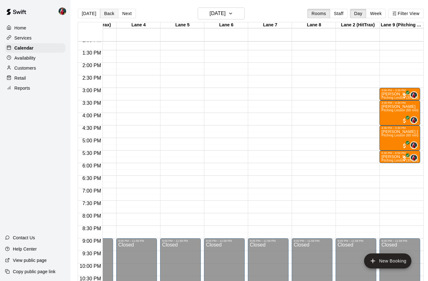
click at [111, 13] on button "Back" at bounding box center [109, 13] width 18 height 9
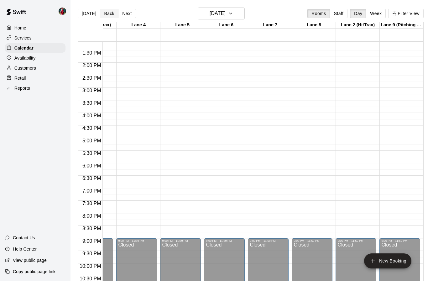
click at [108, 12] on button "Back" at bounding box center [109, 13] width 18 height 9
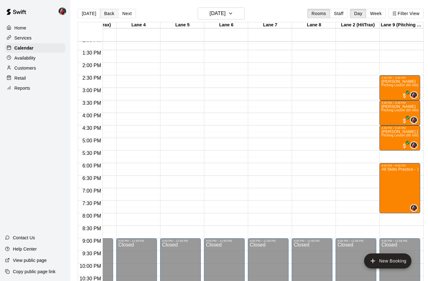
click at [107, 11] on button "Back" at bounding box center [109, 13] width 18 height 9
